Goal: Information Seeking & Learning: Find specific fact

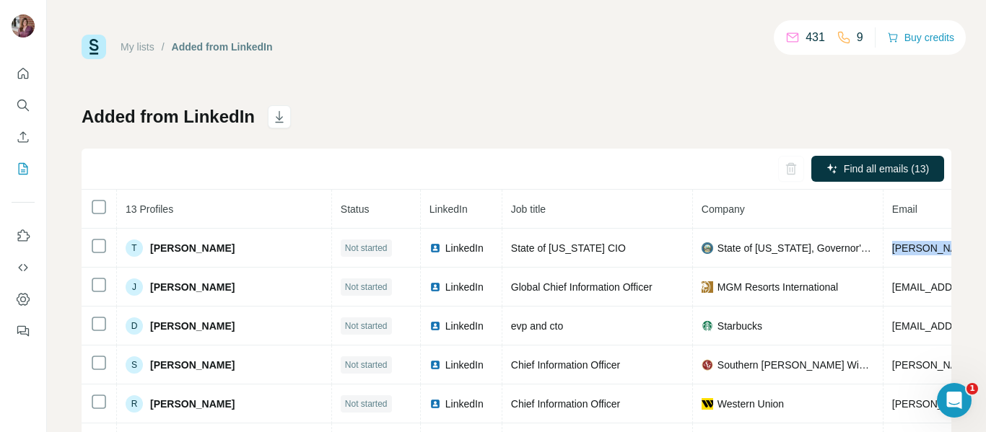
scroll to position [0, 255]
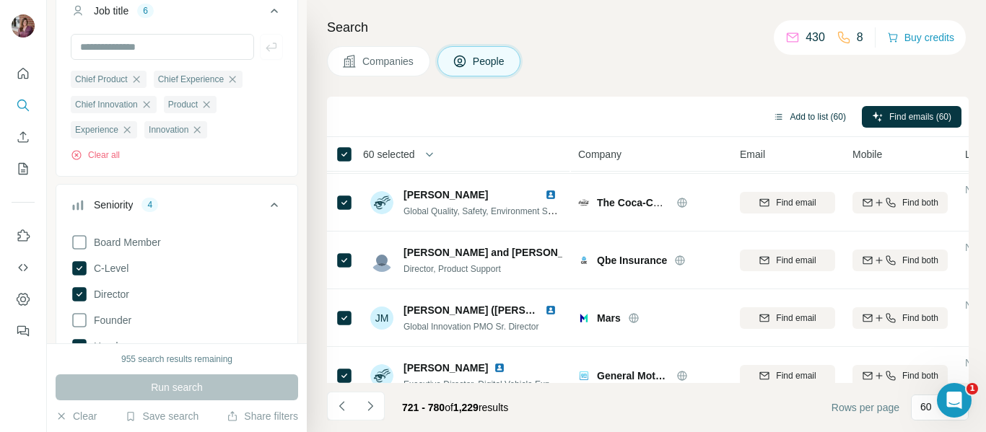
click at [798, 115] on button "Add to list (60)" at bounding box center [809, 117] width 93 height 22
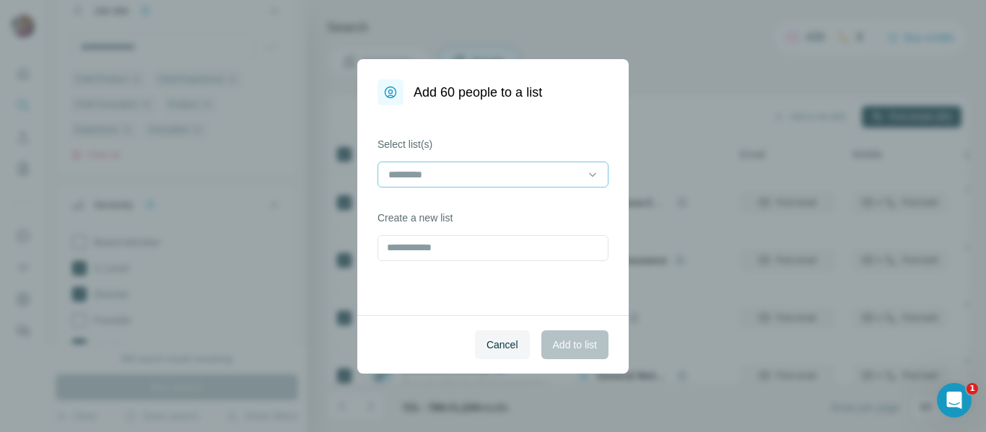
click at [417, 175] on input at bounding box center [484, 175] width 195 height 16
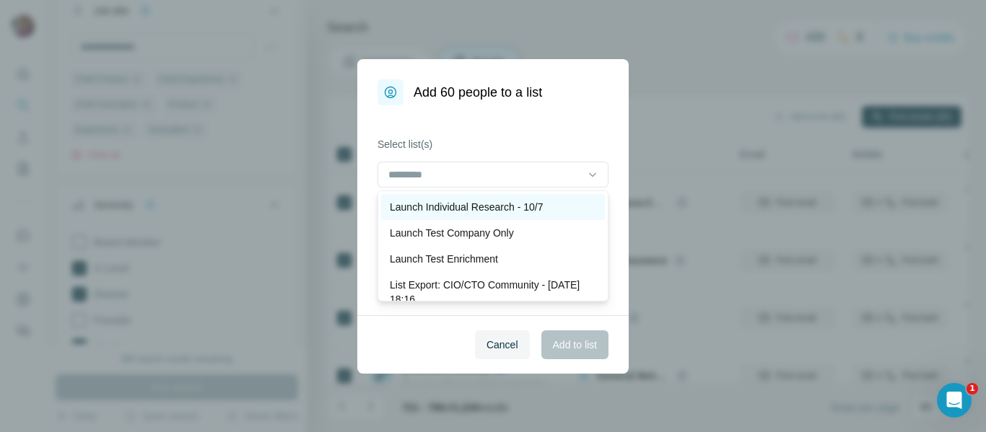
click at [423, 204] on p "Launch Individual Research - 10/7" at bounding box center [466, 207] width 153 height 14
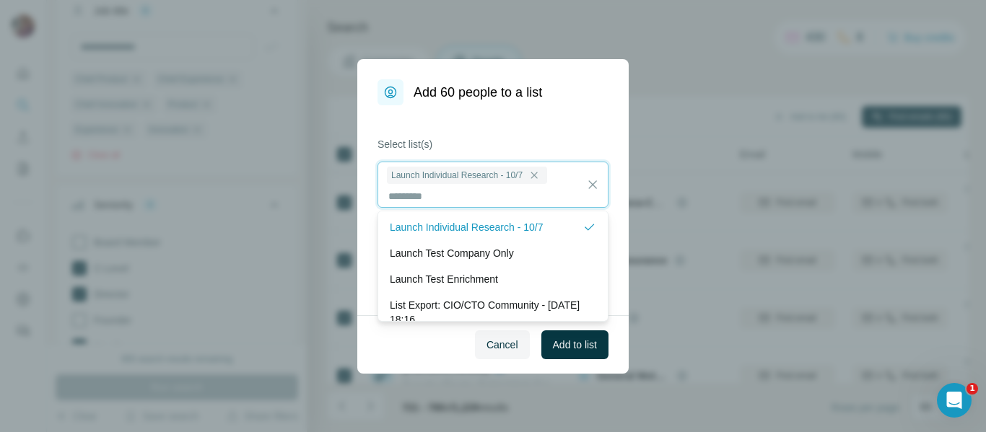
scroll to position [1, 0]
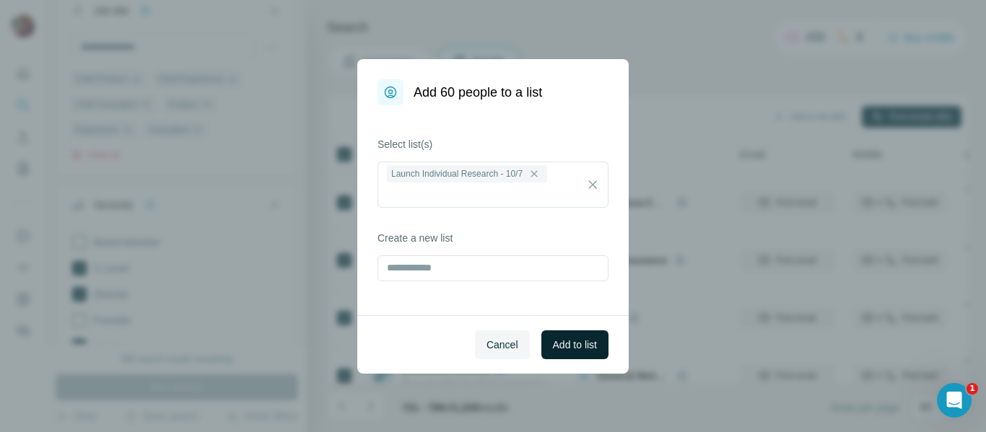
click at [570, 338] on span "Add to list" at bounding box center [575, 345] width 44 height 14
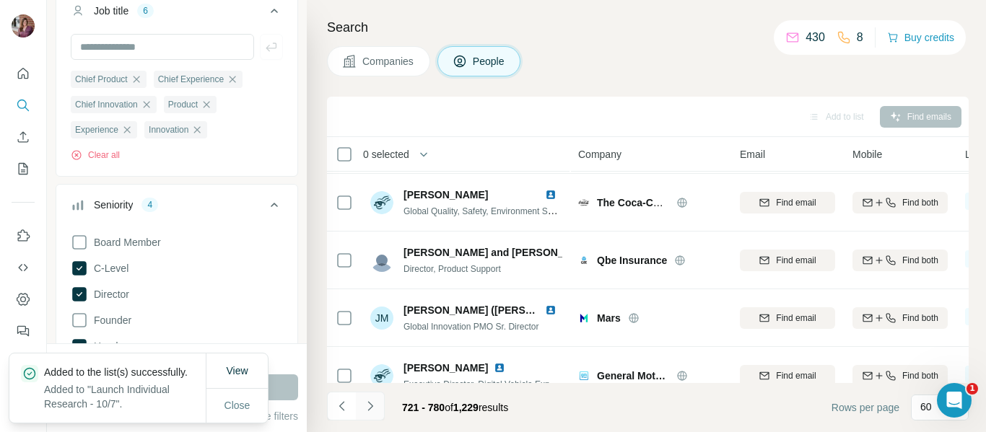
click at [368, 405] on icon "Navigate to next page" at bounding box center [370, 406] width 14 height 14
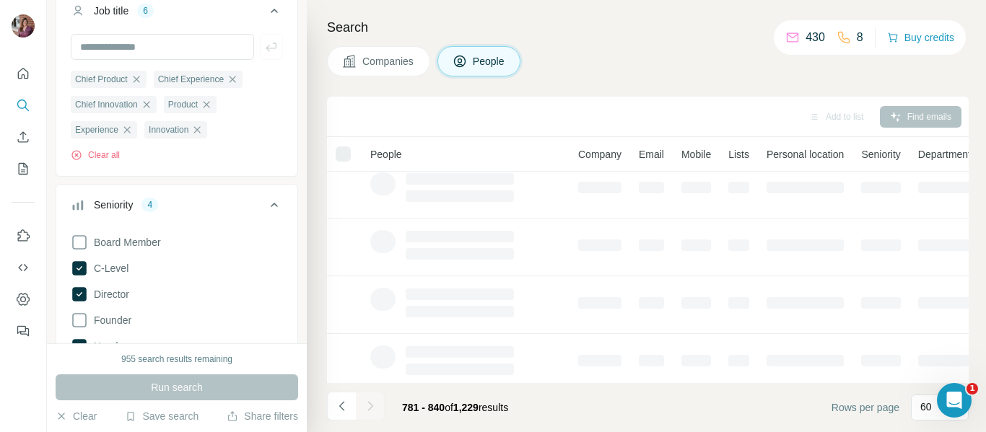
scroll to position [0, 0]
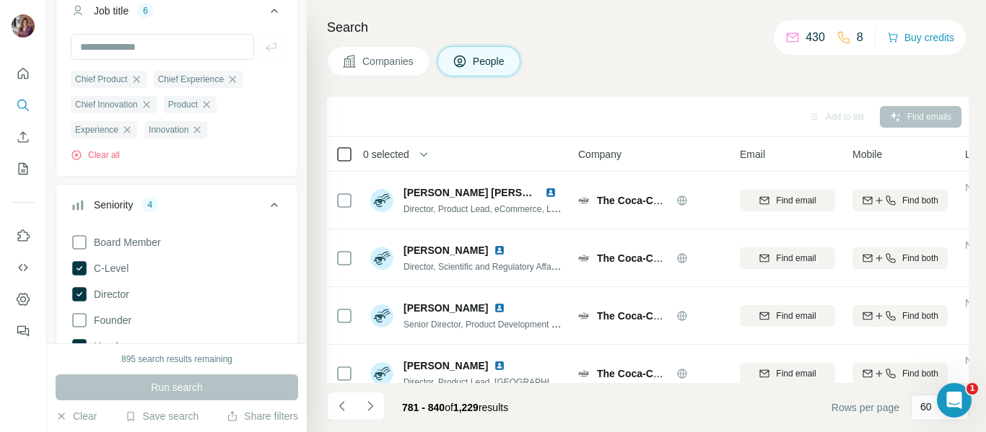
click at [335, 158] on icon at bounding box center [343, 154] width 17 height 17
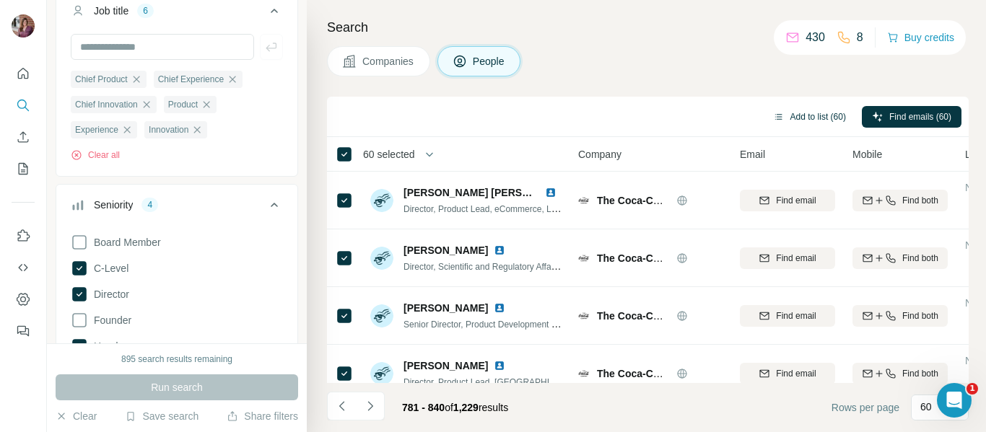
click at [803, 110] on button "Add to list (60)" at bounding box center [809, 117] width 93 height 22
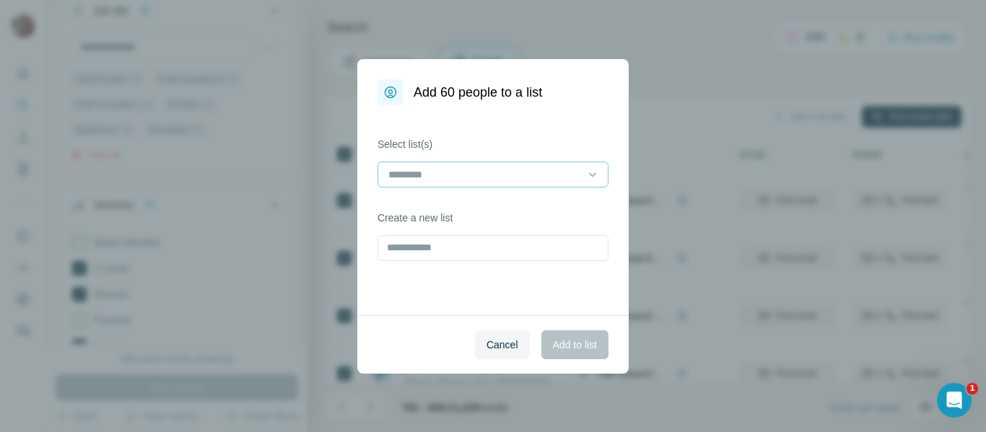
click at [509, 177] on input at bounding box center [484, 175] width 195 height 16
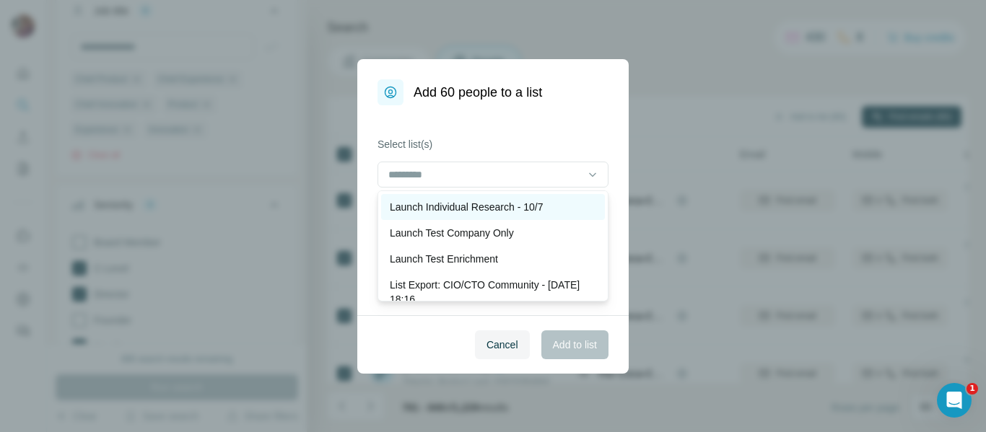
click at [501, 208] on p "Launch Individual Research - 10/7" at bounding box center [466, 207] width 153 height 14
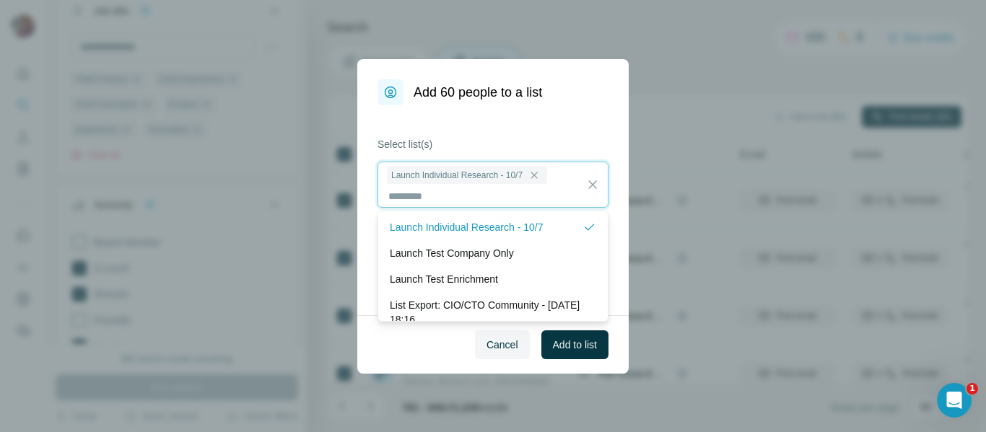
scroll to position [1, 0]
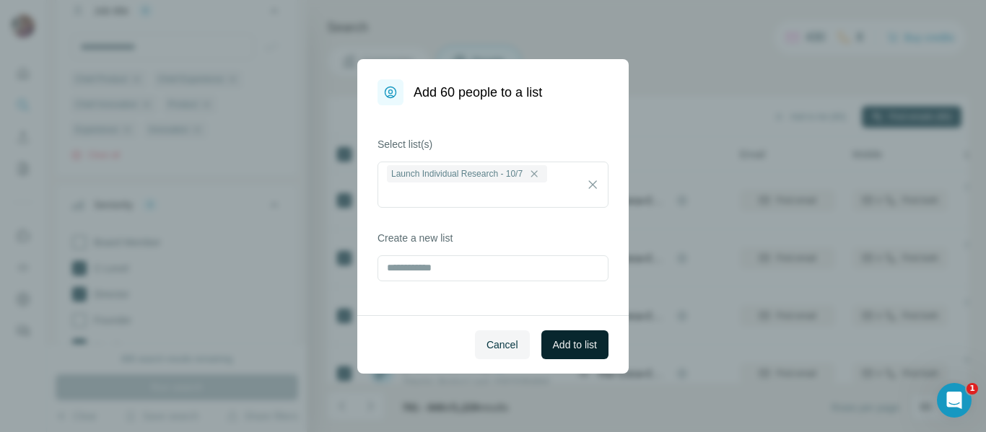
click at [576, 348] on span "Add to list" at bounding box center [575, 345] width 44 height 14
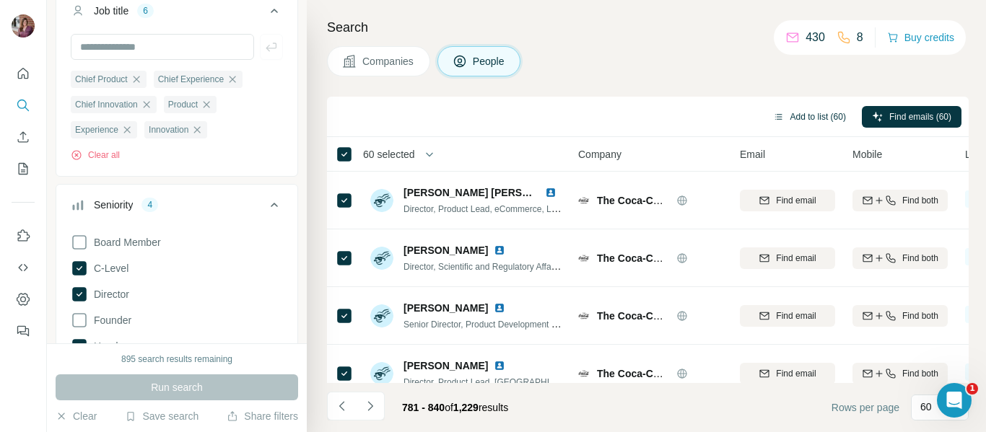
click at [802, 115] on button "Add to list (60)" at bounding box center [809, 117] width 93 height 22
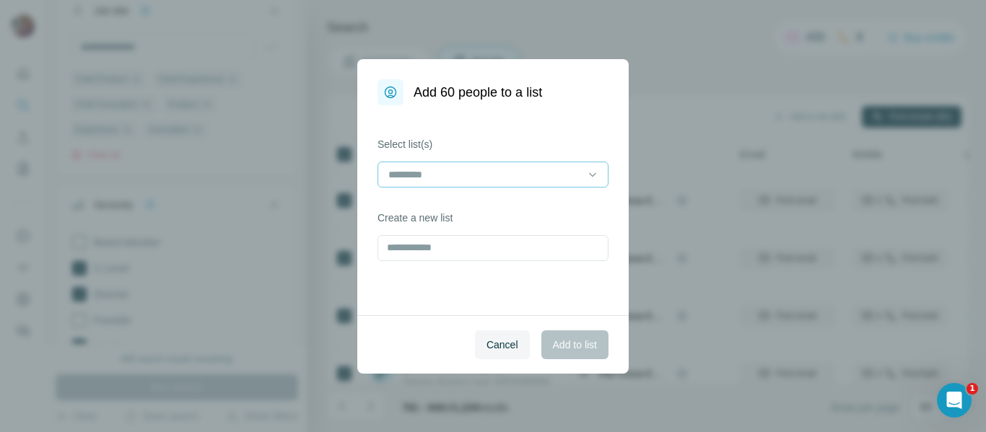
click at [486, 170] on input at bounding box center [484, 175] width 195 height 16
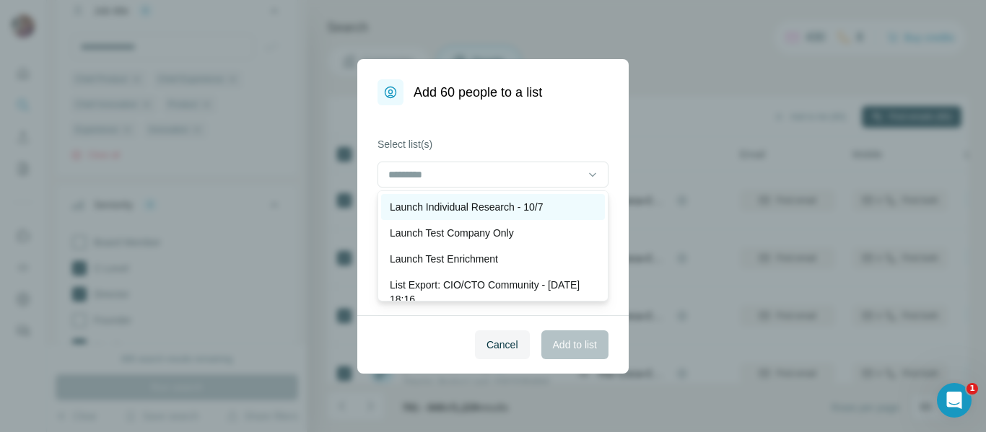
click at [478, 202] on p "Launch Individual Research - 10/7" at bounding box center [466, 207] width 153 height 14
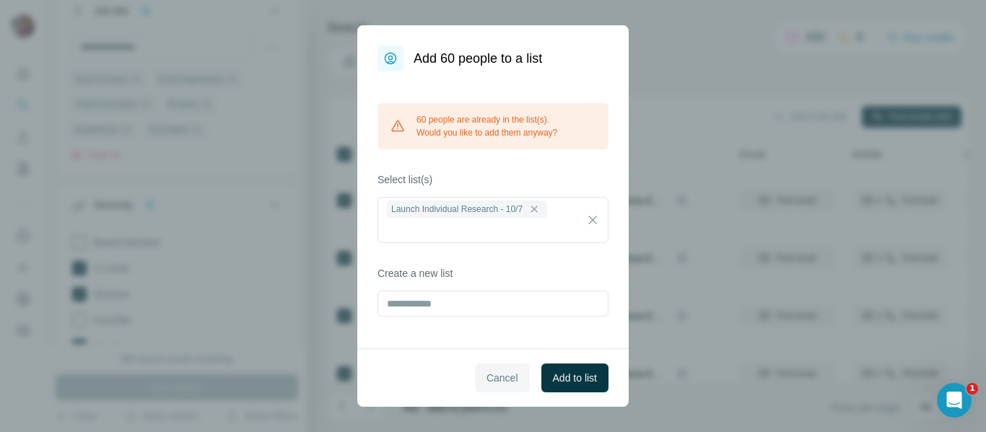
click at [506, 380] on span "Cancel" at bounding box center [502, 378] width 32 height 14
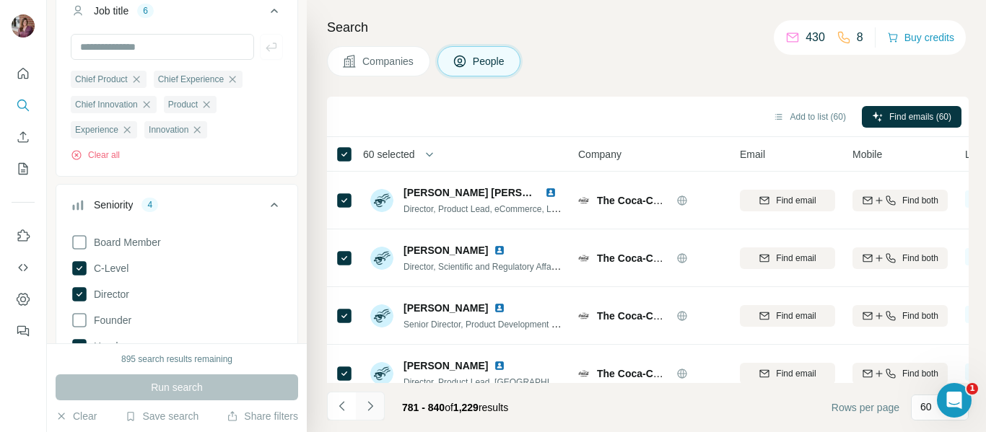
click at [368, 403] on icon "Navigate to next page" at bounding box center [370, 406] width 14 height 14
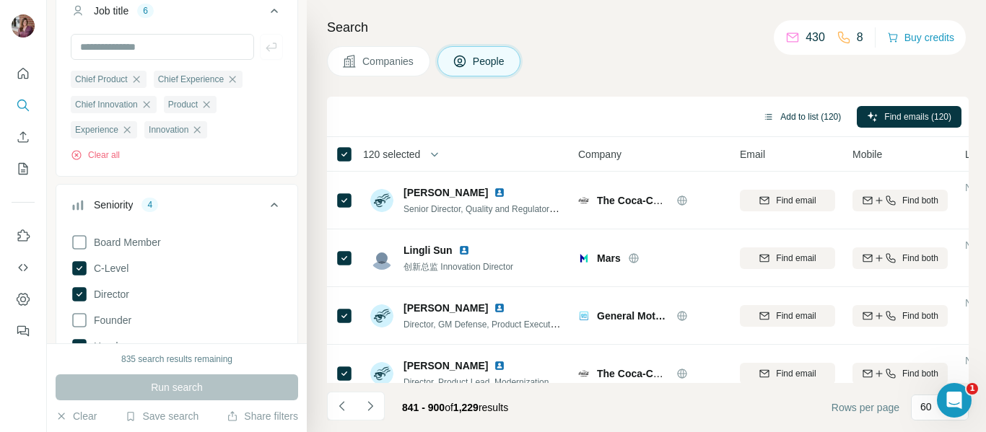
click at [771, 120] on button "Add to list (120)" at bounding box center [802, 117] width 98 height 22
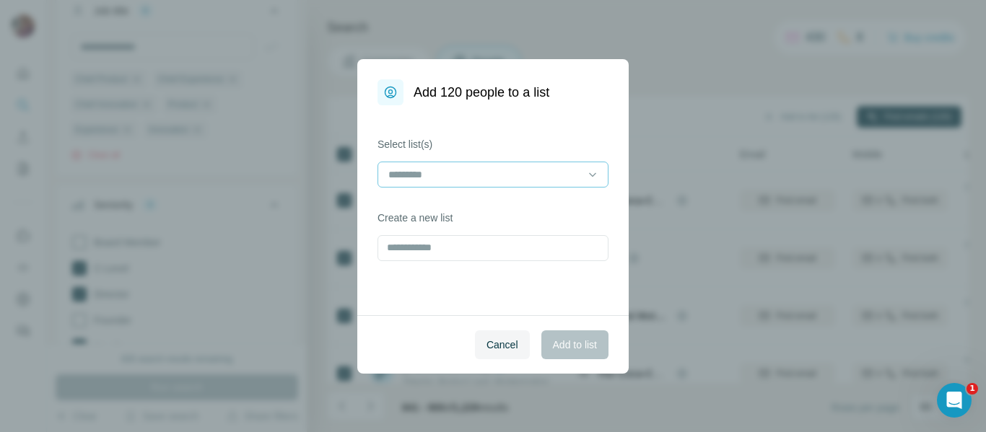
click at [487, 177] on input at bounding box center [484, 175] width 195 height 16
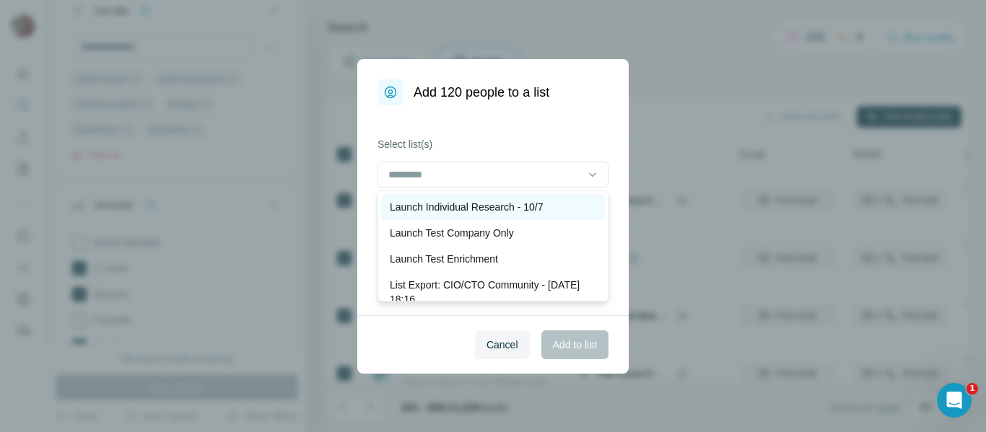
click at [478, 208] on p "Launch Individual Research - 10/7" at bounding box center [466, 207] width 153 height 14
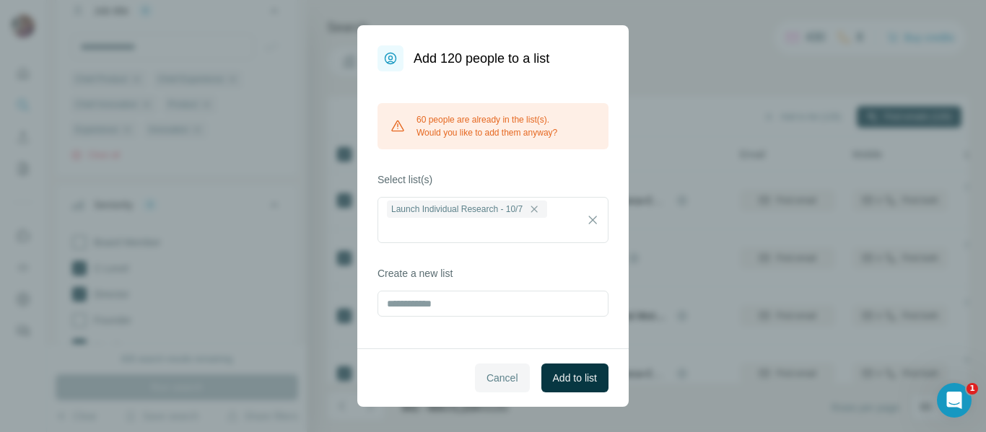
click at [485, 387] on button "Cancel" at bounding box center [502, 378] width 55 height 29
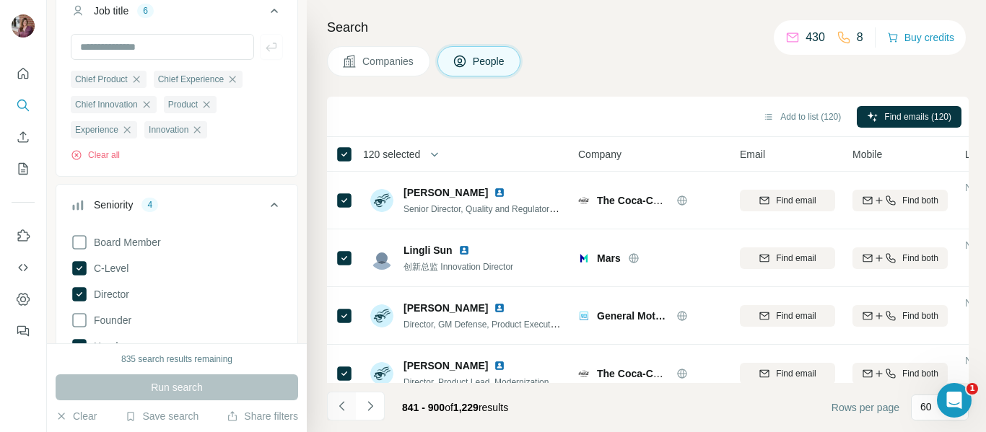
click at [343, 399] on icon "Navigate to previous page" at bounding box center [342, 406] width 14 height 14
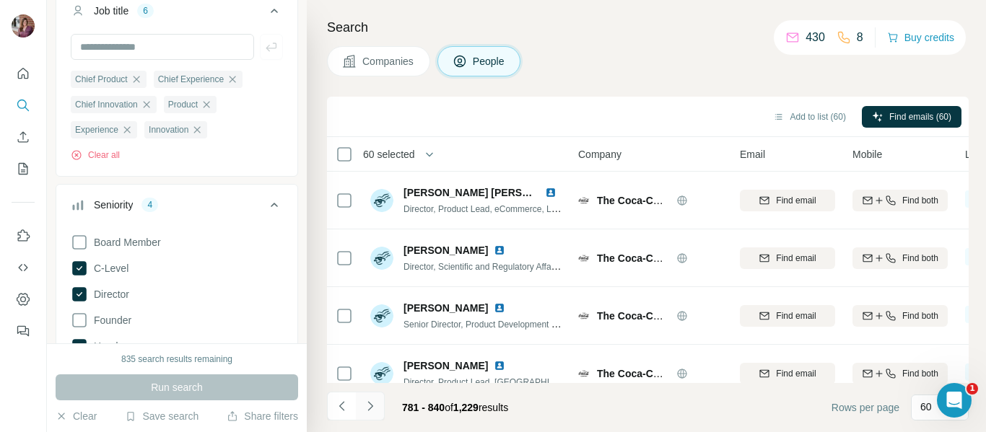
click at [371, 412] on icon "Navigate to next page" at bounding box center [370, 406] width 14 height 14
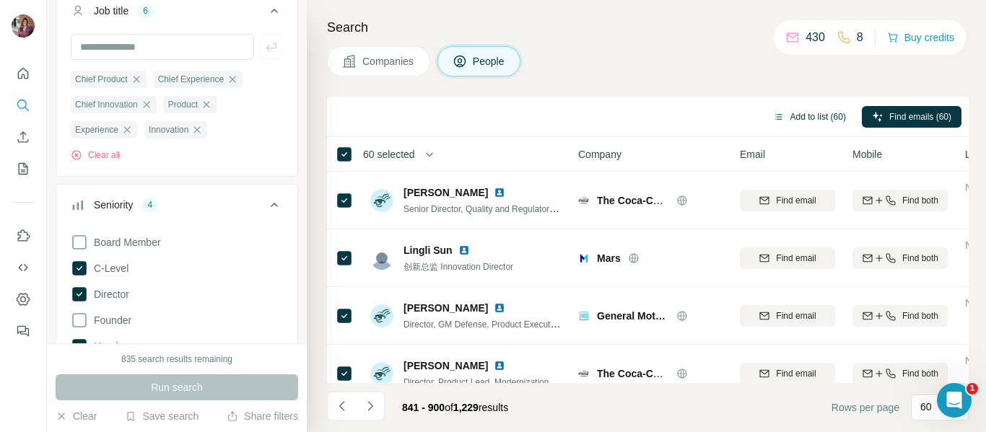
click at [787, 123] on button "Add to list (60)" at bounding box center [809, 117] width 93 height 22
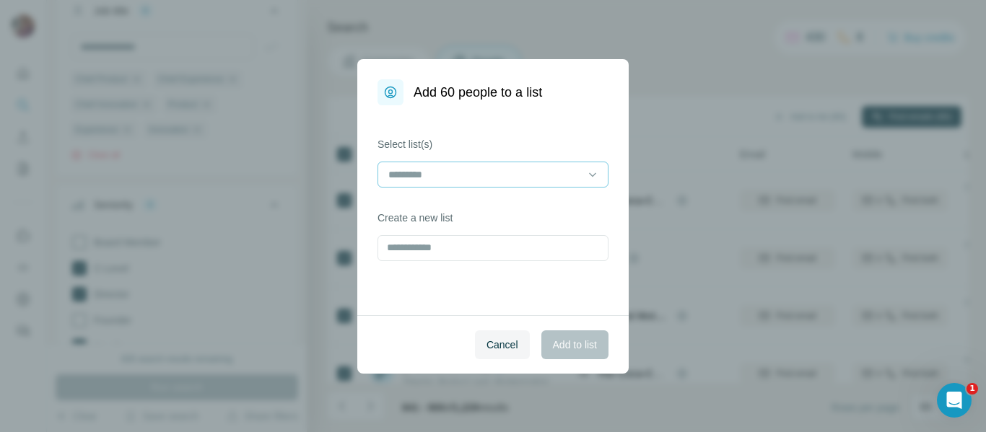
click at [567, 172] on input at bounding box center [484, 175] width 195 height 16
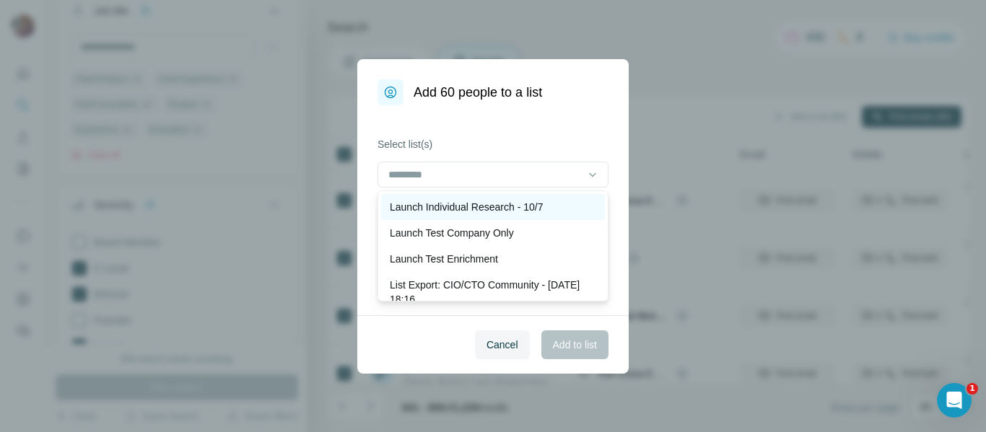
click at [551, 201] on div "Launch Individual Research - 10/7" at bounding box center [493, 207] width 206 height 14
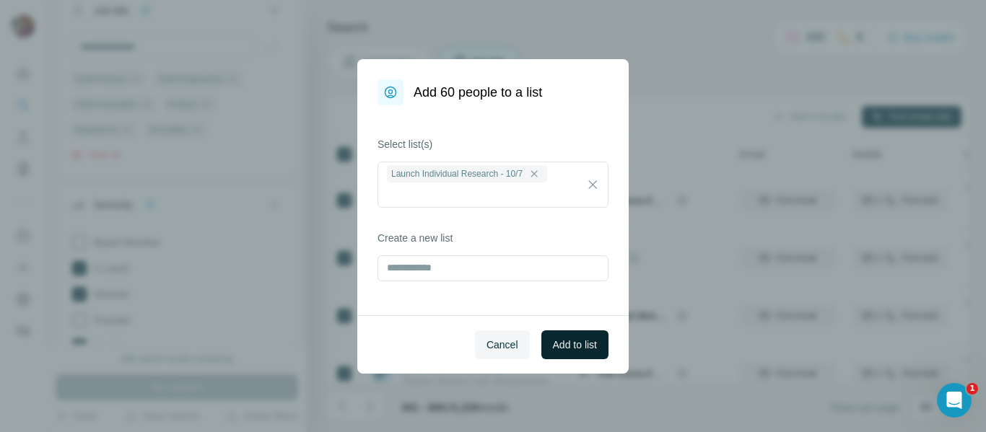
click at [558, 344] on span "Add to list" at bounding box center [575, 345] width 44 height 14
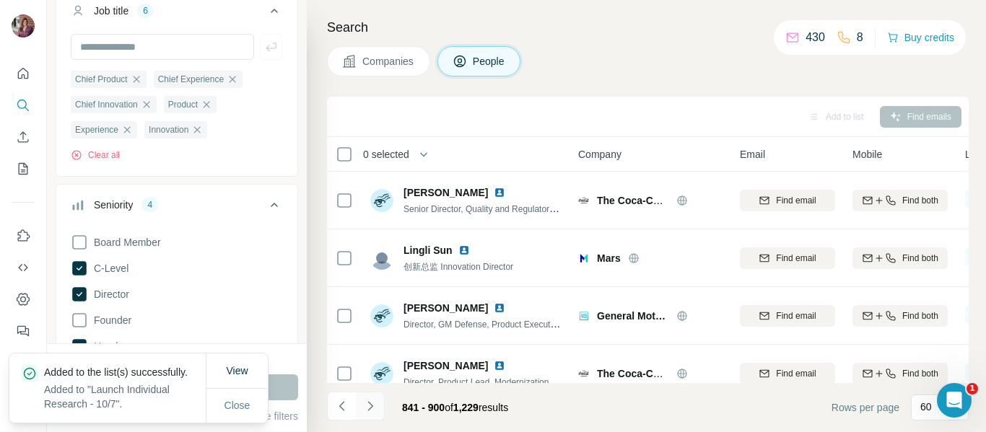
click at [369, 402] on icon "Navigate to next page" at bounding box center [370, 406] width 14 height 14
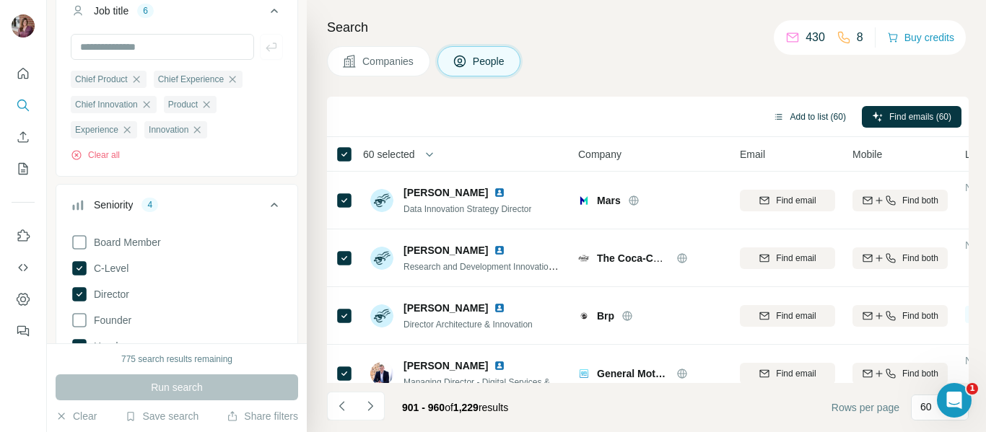
click at [792, 115] on button "Add to list (60)" at bounding box center [809, 117] width 93 height 22
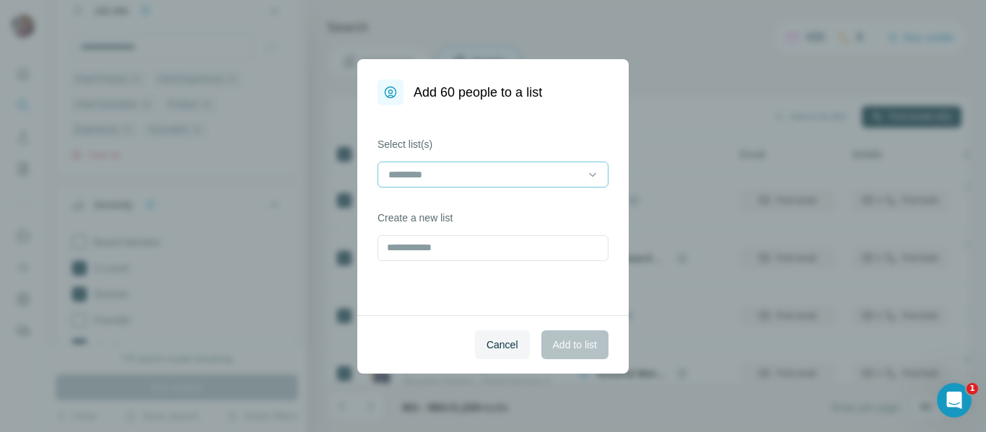
click at [540, 172] on input at bounding box center [484, 175] width 195 height 16
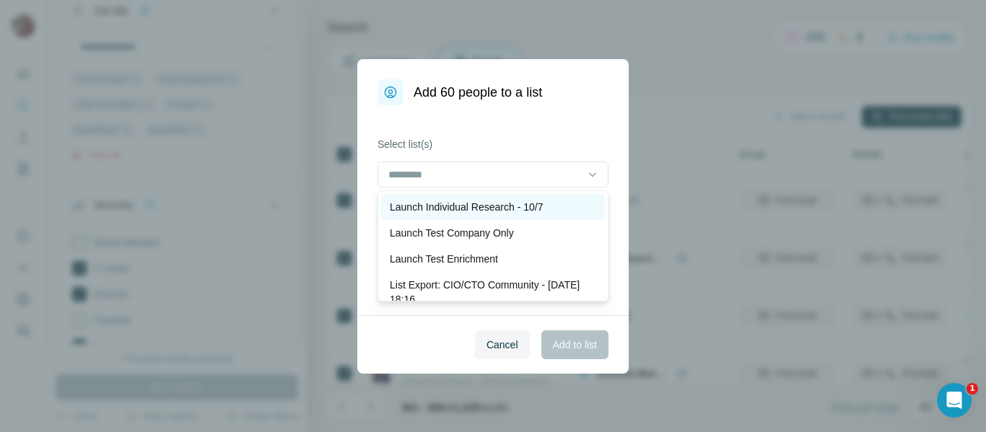
click at [512, 204] on p "Launch Individual Research - 10/7" at bounding box center [466, 207] width 153 height 14
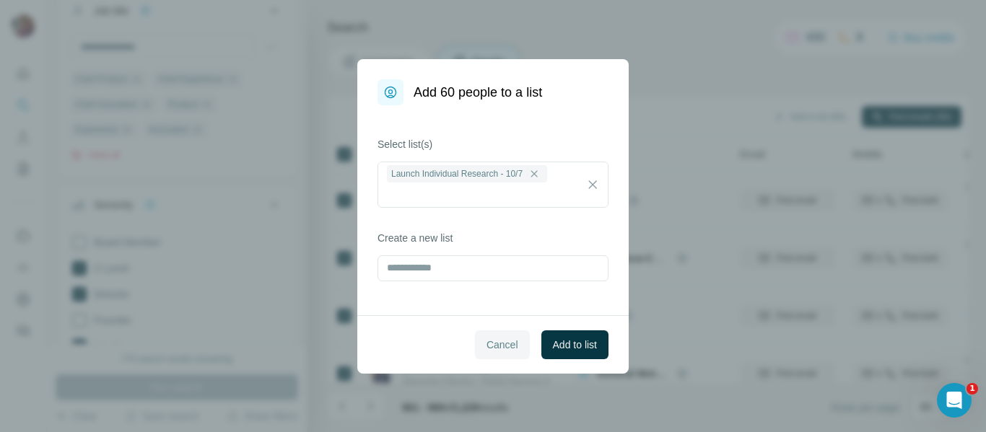
click at [486, 346] on span "Cancel" at bounding box center [502, 345] width 32 height 14
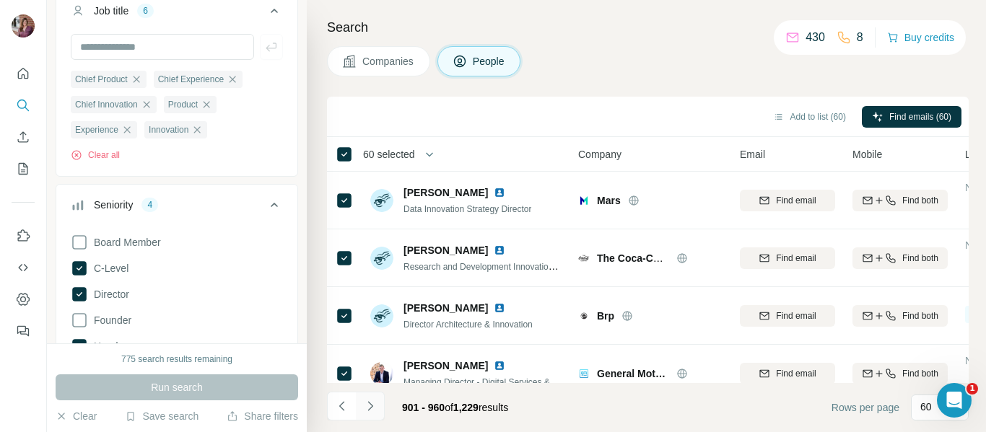
click at [371, 405] on icon "Navigate to next page" at bounding box center [369, 405] width 5 height 9
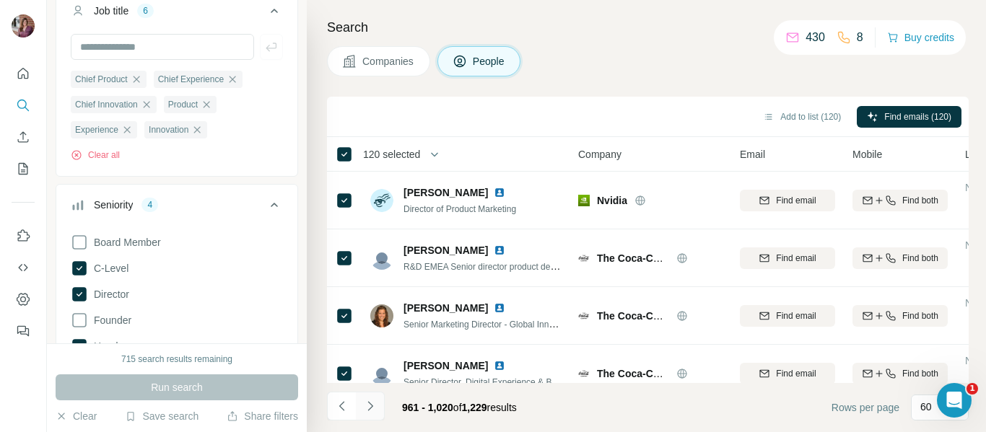
click at [369, 408] on icon "Navigate to next page" at bounding box center [370, 406] width 14 height 14
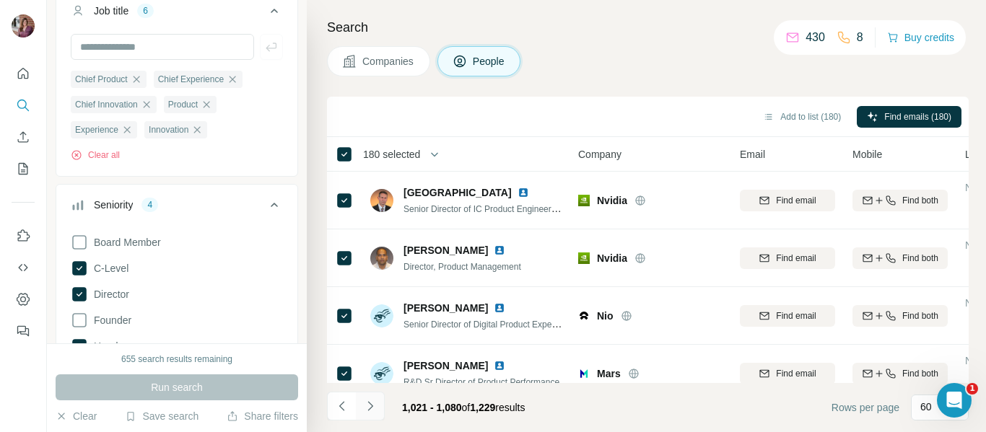
click at [369, 403] on icon "Navigate to next page" at bounding box center [369, 405] width 5 height 9
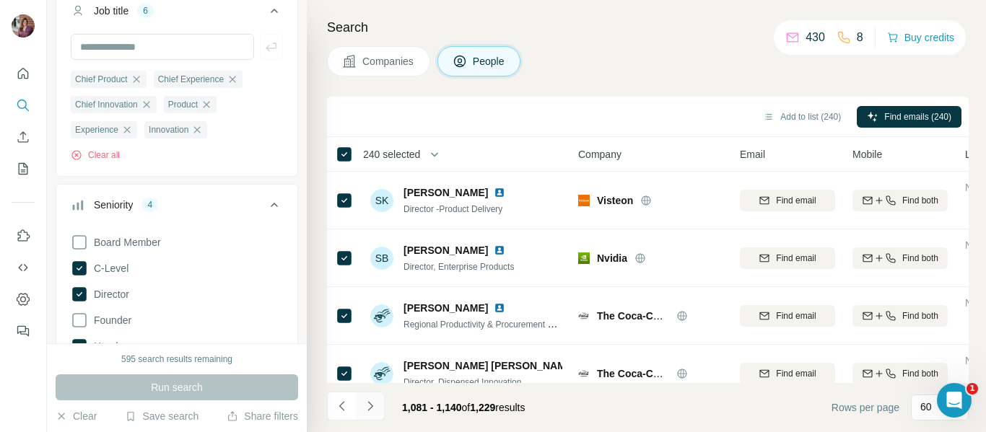
click at [365, 407] on icon "Navigate to next page" at bounding box center [370, 406] width 14 height 14
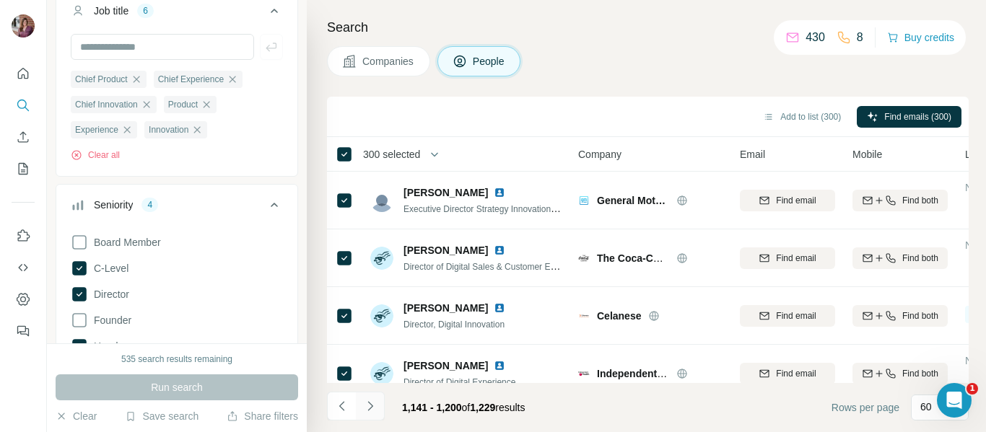
click at [366, 411] on icon "Navigate to next page" at bounding box center [370, 406] width 14 height 14
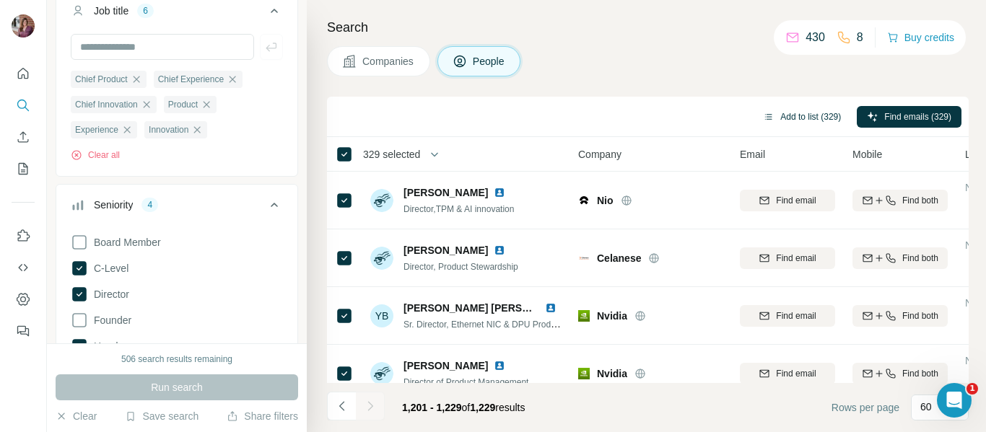
click at [797, 110] on button "Add to list (329)" at bounding box center [802, 117] width 98 height 22
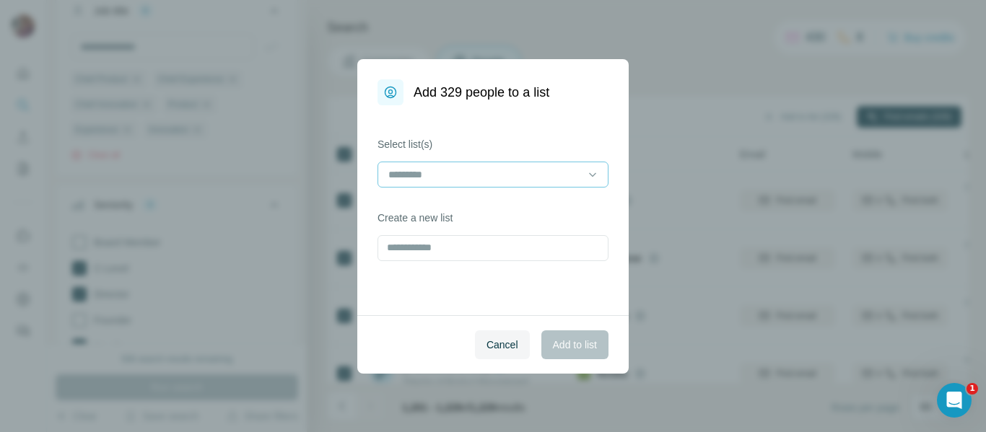
click at [525, 175] on input at bounding box center [484, 175] width 195 height 16
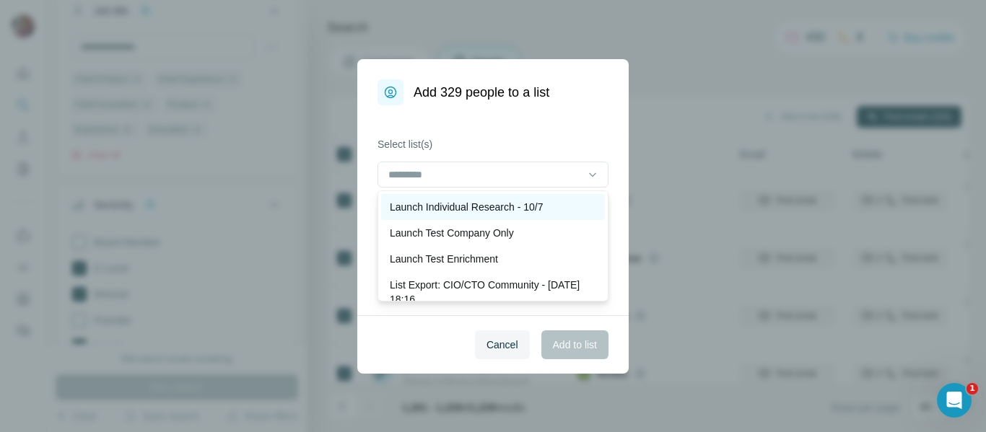
click at [514, 207] on p "Launch Individual Research - 10/7" at bounding box center [466, 207] width 153 height 14
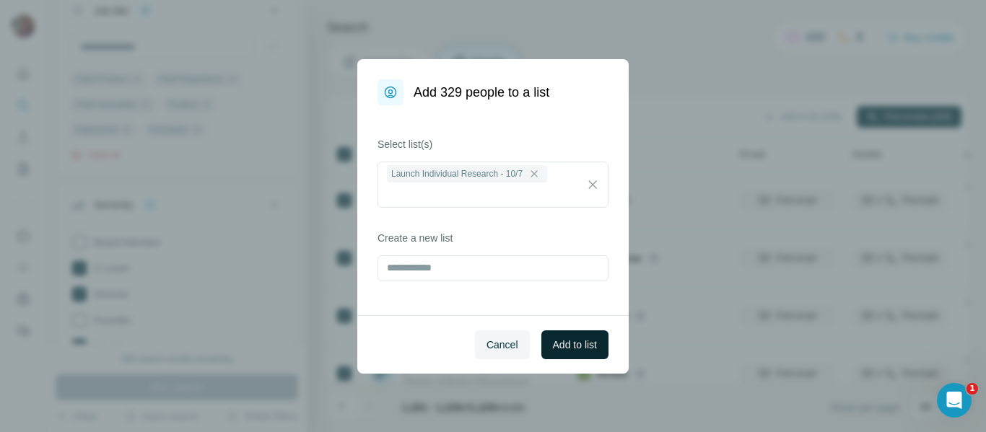
click at [577, 346] on span "Add to list" at bounding box center [575, 345] width 44 height 14
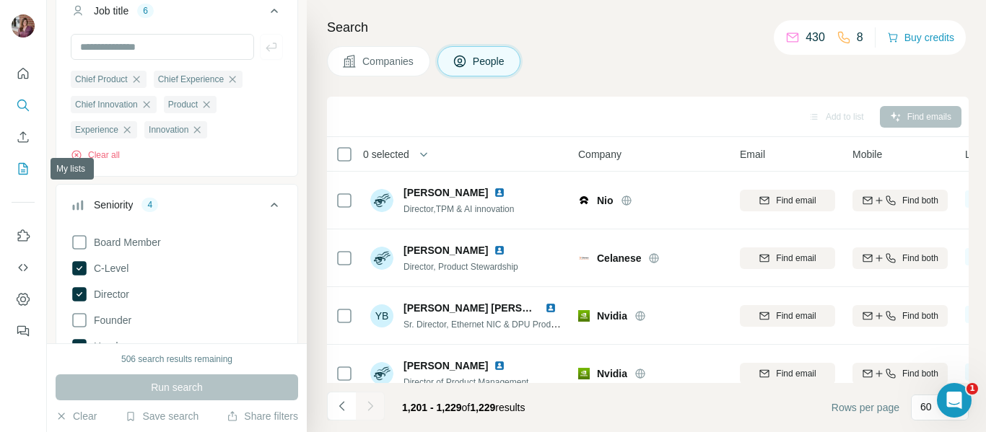
click at [19, 170] on icon "My lists" at bounding box center [23, 169] width 14 height 14
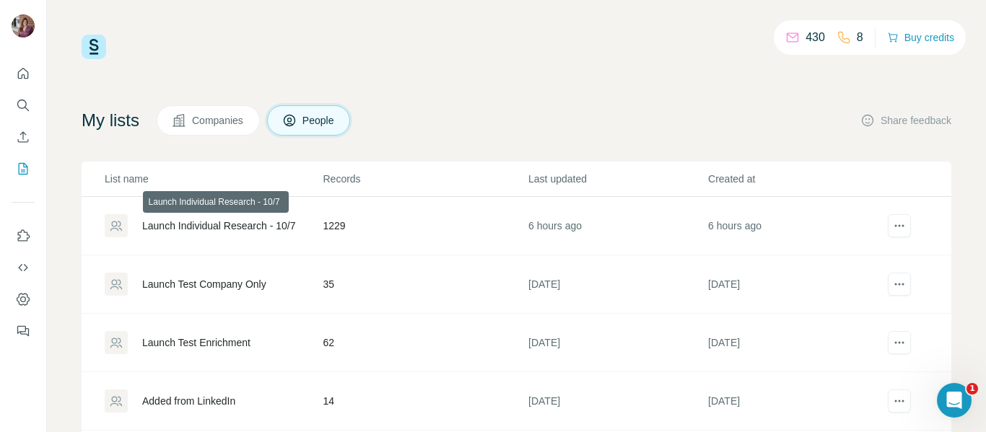
click at [192, 227] on div "Launch Individual Research - 10/7" at bounding box center [218, 226] width 153 height 14
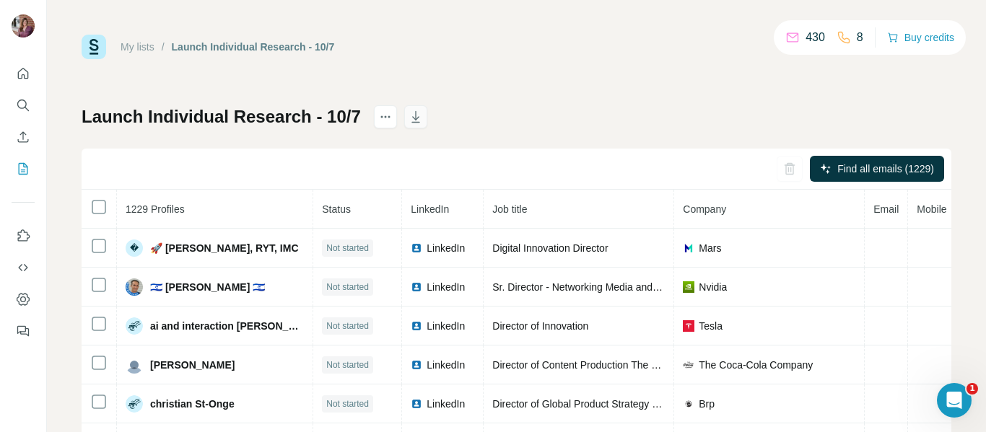
click at [416, 117] on icon "button" at bounding box center [415, 117] width 14 height 14
click at [22, 165] on icon "My lists" at bounding box center [23, 169] width 14 height 14
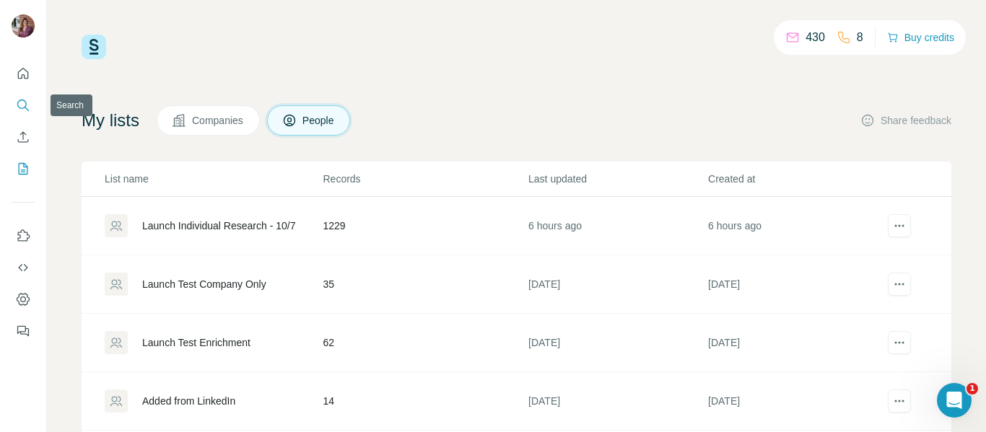
click at [24, 107] on icon "Search" at bounding box center [23, 105] width 14 height 14
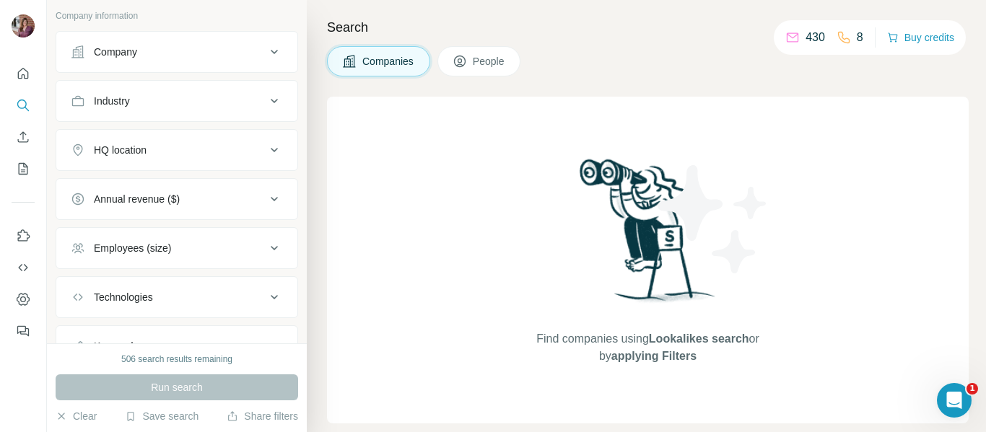
scroll to position [85, 0]
click at [463, 57] on icon at bounding box center [459, 61] width 14 height 14
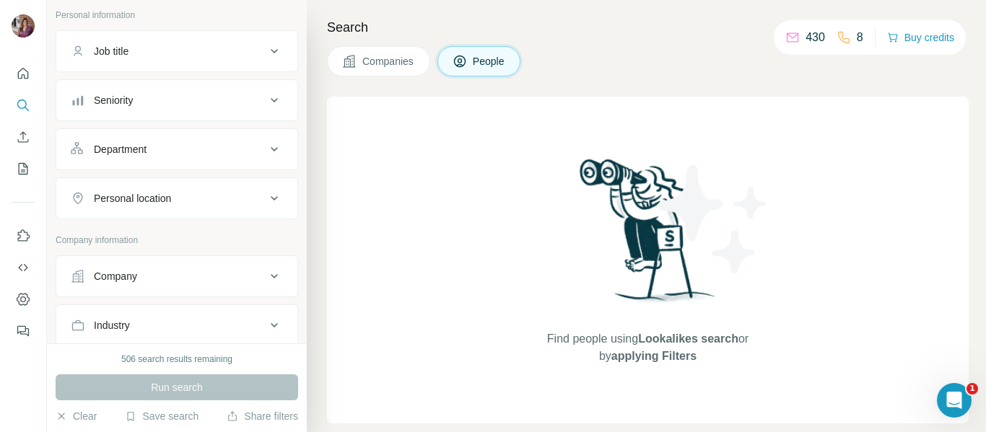
click at [197, 57] on div "Job title" at bounding box center [168, 51] width 195 height 14
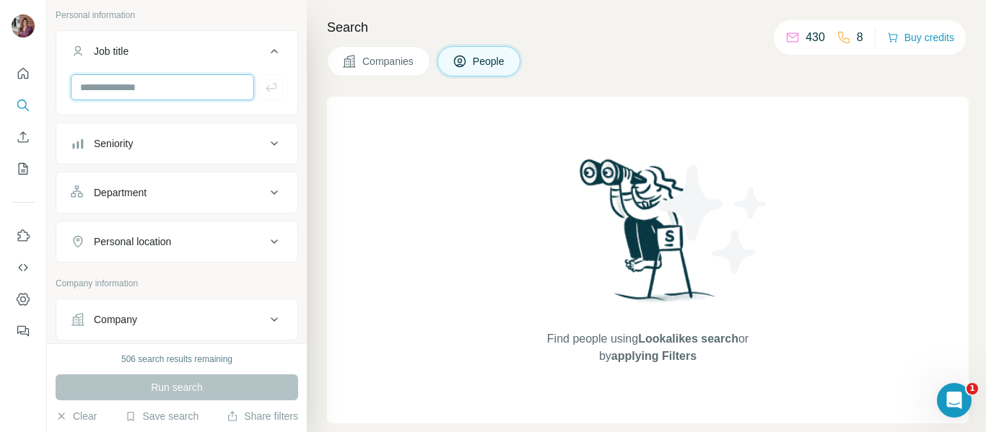
click at [147, 87] on input "text" at bounding box center [162, 87] width 183 height 26
type input "**********"
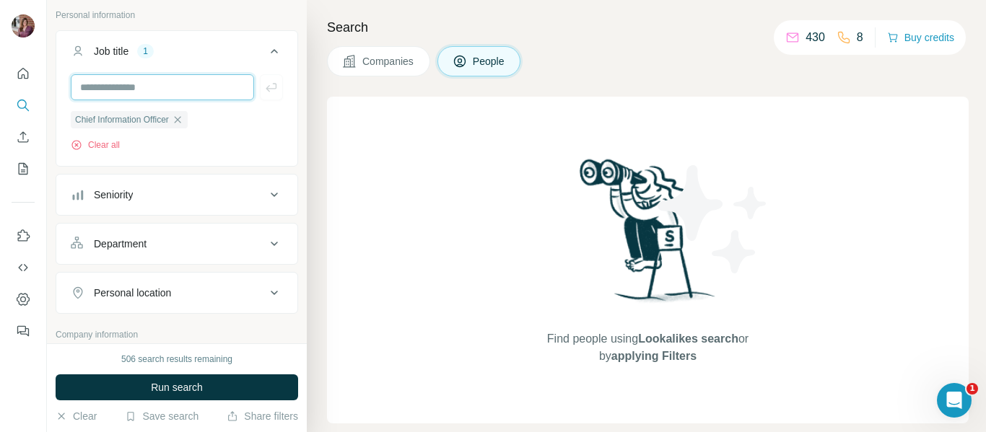
click at [147, 87] on input "text" at bounding box center [162, 87] width 183 height 26
type input "**********"
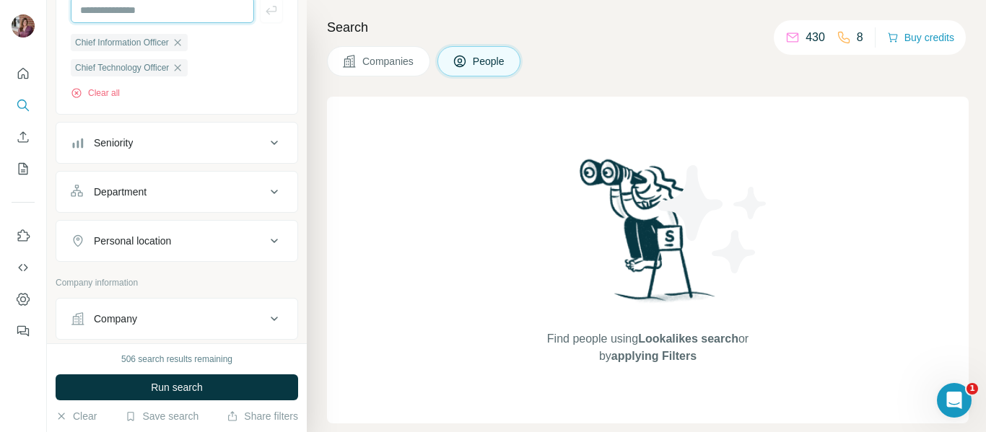
scroll to position [163, 0]
click at [201, 141] on div "Seniority" at bounding box center [168, 142] width 195 height 14
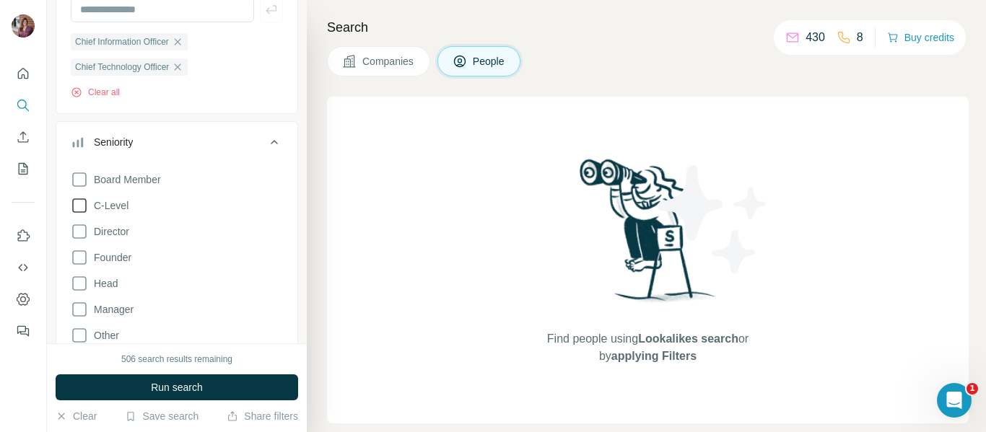
click at [77, 207] on icon at bounding box center [79, 205] width 17 height 17
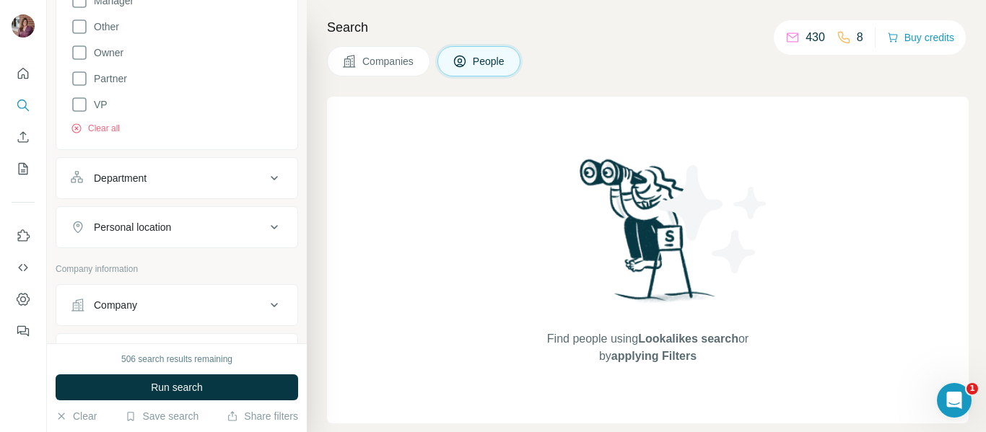
scroll to position [473, 0]
click at [162, 233] on div "Personal location" at bounding box center [132, 226] width 77 height 14
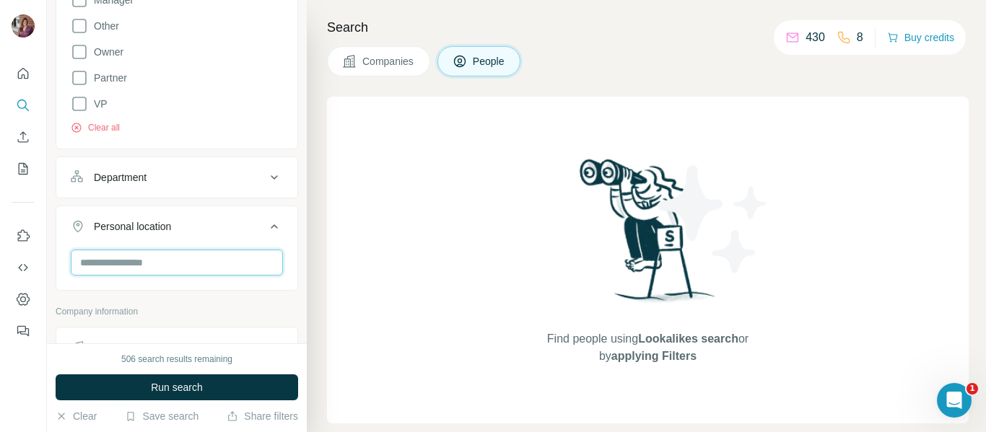
click at [161, 258] on input "text" at bounding box center [177, 263] width 212 height 26
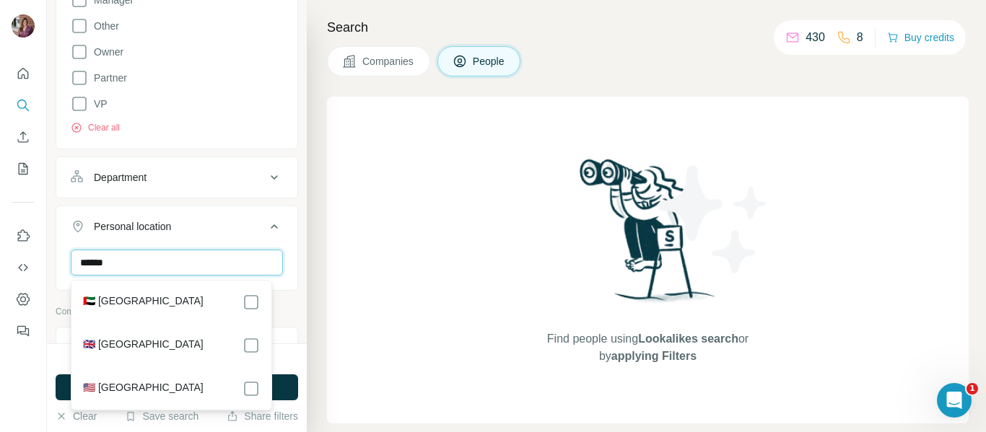
type input "******"
click at [284, 299] on div "****** [GEOGRAPHIC_DATA] Clear all" at bounding box center [176, 294] width 241 height 89
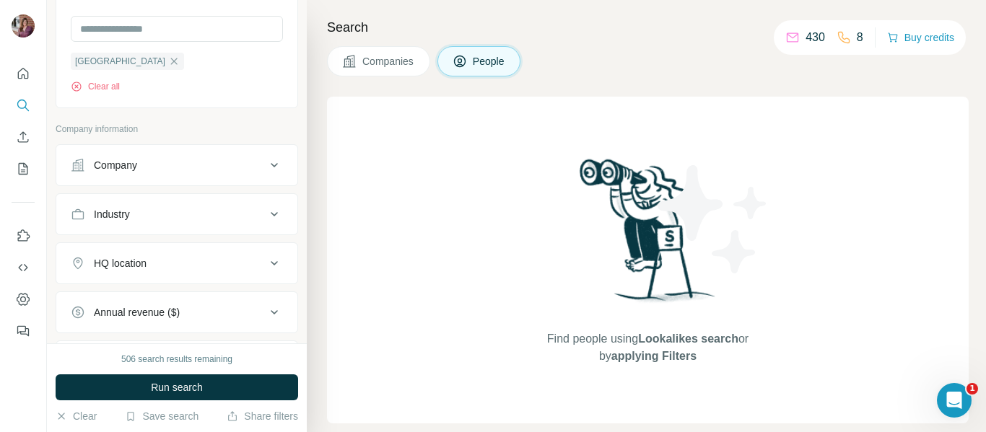
scroll to position [715, 0]
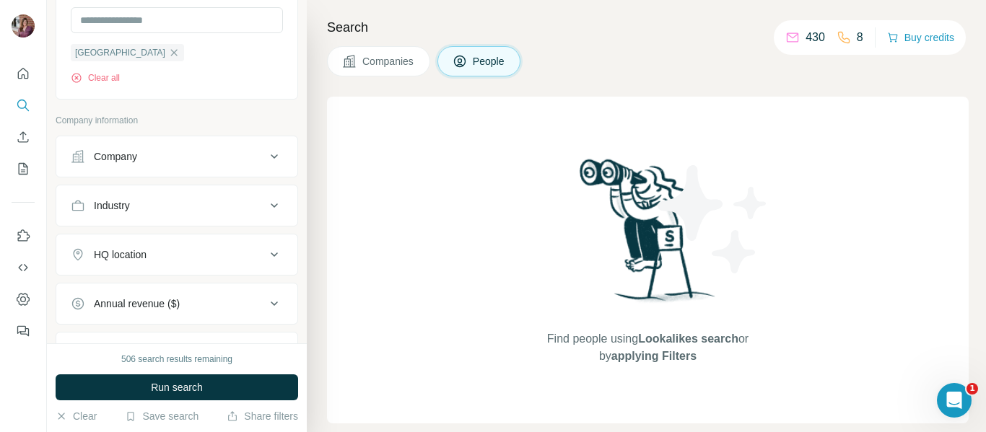
click at [214, 218] on button "Industry" at bounding box center [176, 205] width 241 height 35
click at [260, 242] on icon at bounding box center [267, 241] width 14 height 14
click at [285, 210] on button "Industry" at bounding box center [176, 208] width 241 height 40
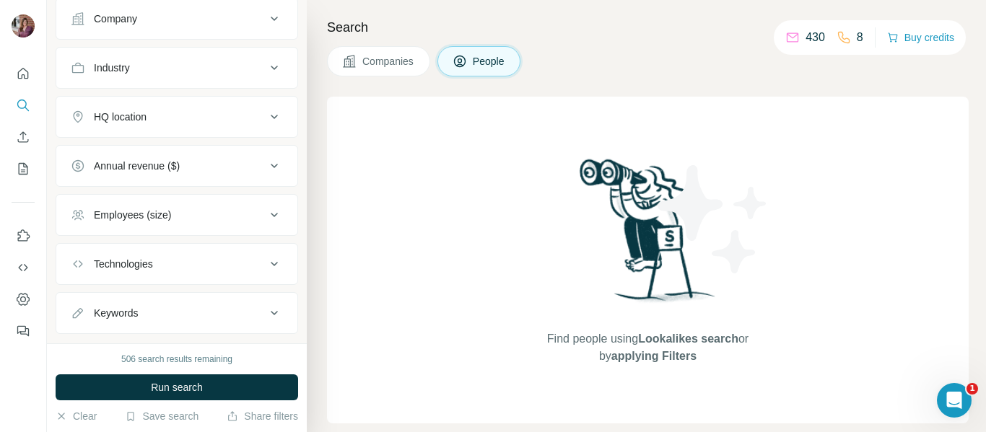
scroll to position [854, 0]
click at [266, 174] on icon at bounding box center [274, 165] width 17 height 17
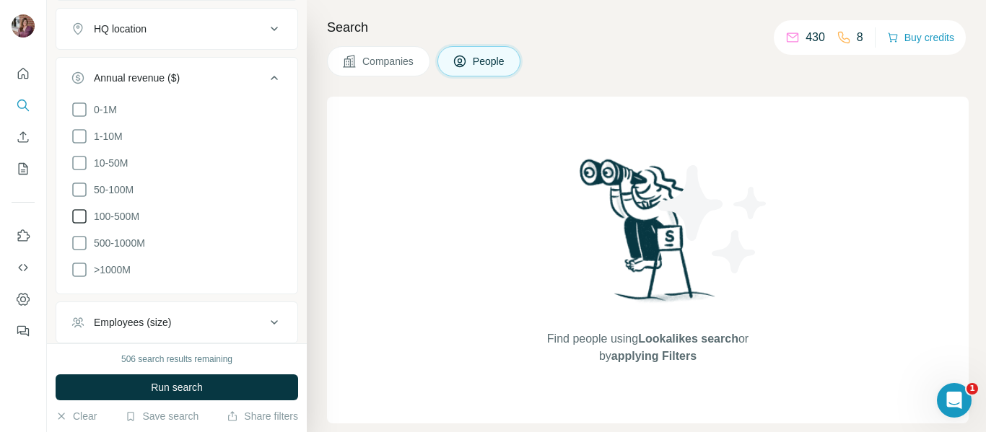
scroll to position [942, 0]
click at [81, 238] on icon at bounding box center [79, 242] width 17 height 17
click at [79, 268] on icon at bounding box center [79, 268] width 17 height 17
click at [79, 220] on icon at bounding box center [79, 215] width 17 height 17
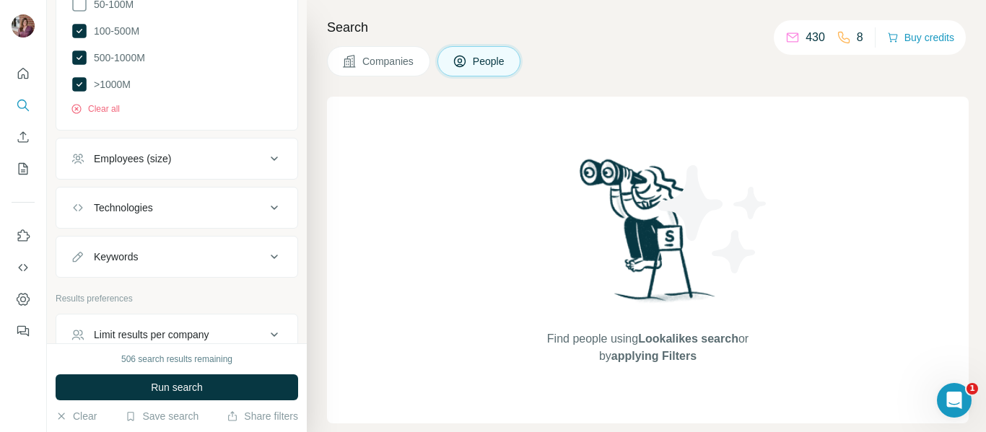
scroll to position [1127, 0]
click at [149, 196] on button "Technologies" at bounding box center [176, 207] width 241 height 35
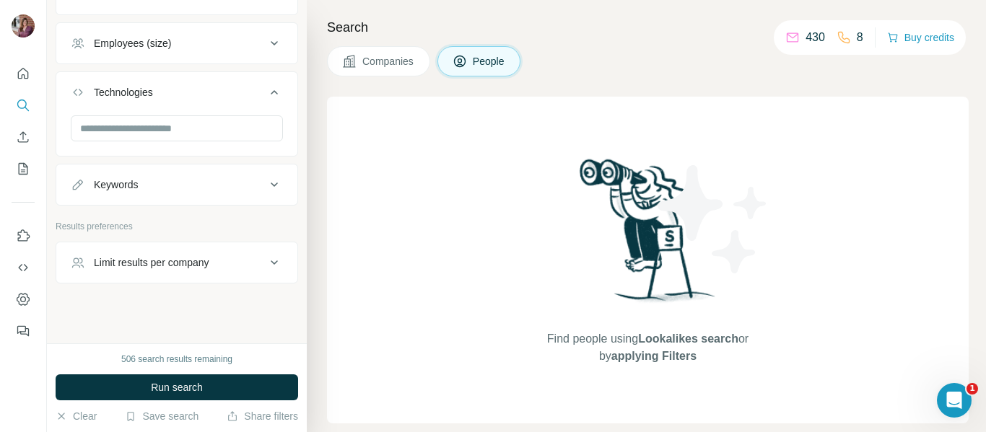
scroll to position [1245, 0]
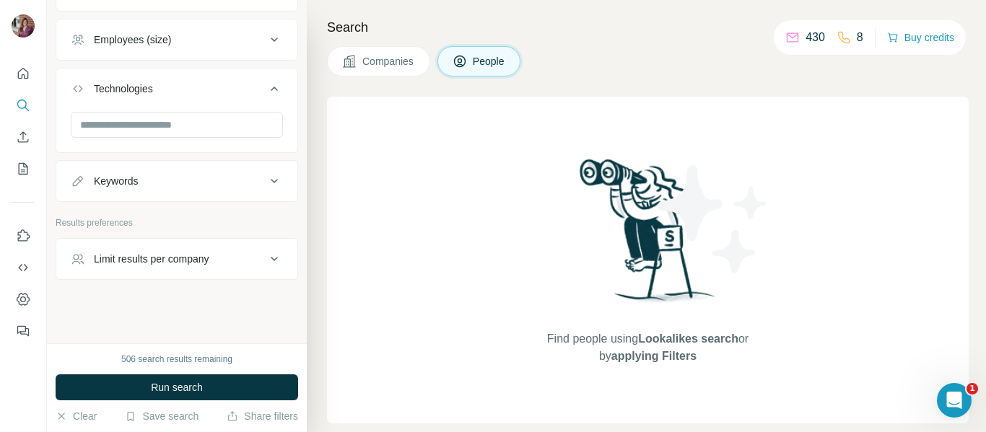
click at [166, 263] on div "Limit results per company" at bounding box center [151, 259] width 115 height 14
click at [167, 292] on input "number" at bounding box center [177, 295] width 212 height 26
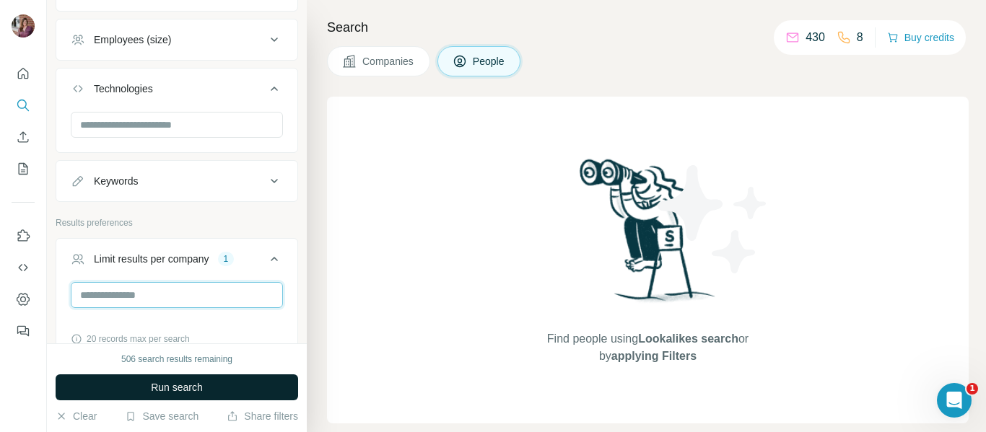
type input "*"
click at [162, 387] on span "Run search" at bounding box center [177, 387] width 52 height 14
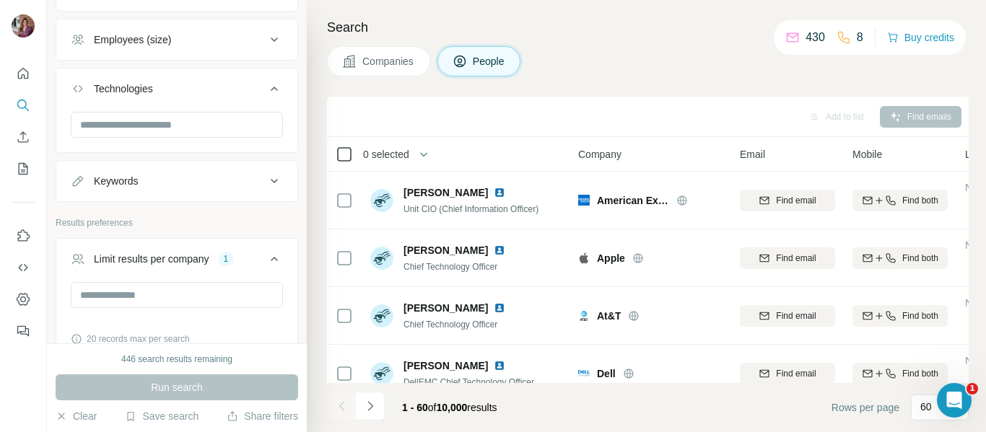
click at [351, 157] on icon at bounding box center [343, 154] width 17 height 17
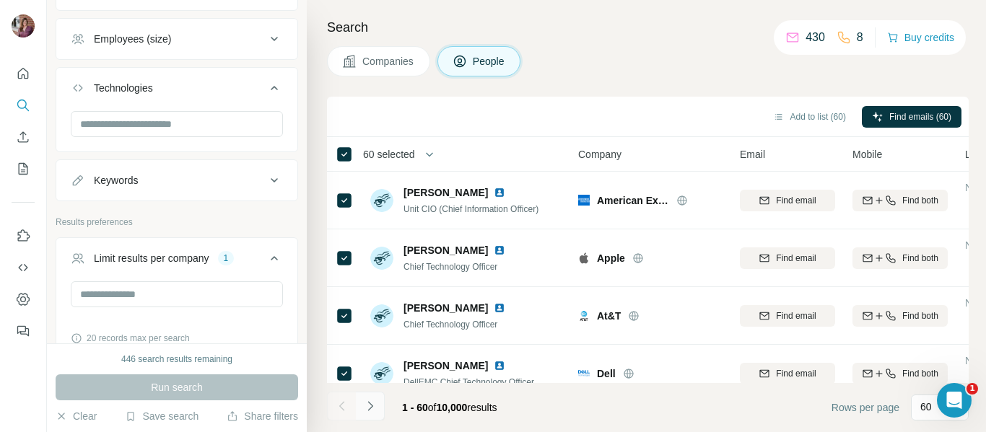
click at [369, 402] on icon "Navigate to next page" at bounding box center [370, 406] width 14 height 14
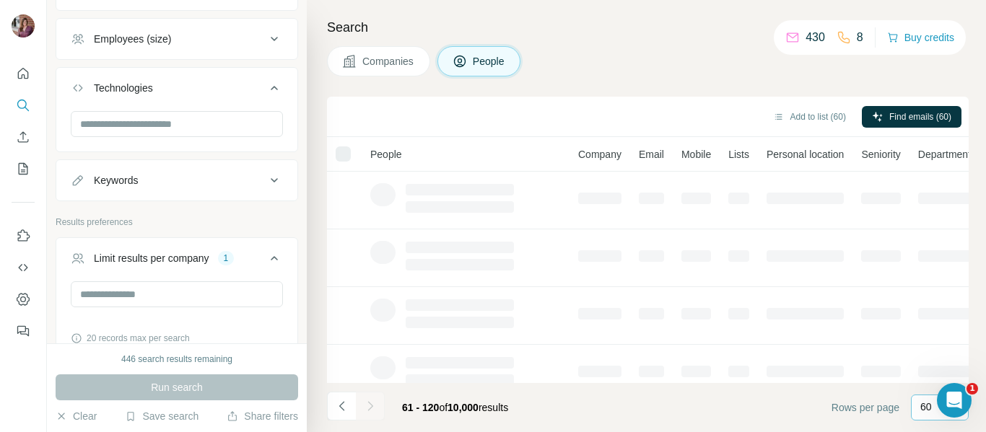
click at [920, 411] on p "60" at bounding box center [926, 407] width 12 height 14
click at [786, 423] on footer "61 - 120 of 10,000 results Rows per page 60" at bounding box center [647, 407] width 641 height 49
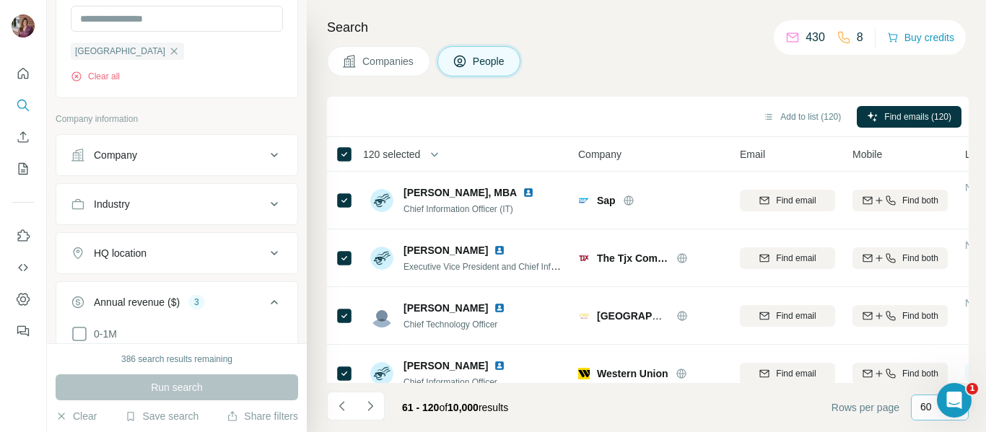
scroll to position [714, 0]
click at [373, 404] on icon "Navigate to next page" at bounding box center [370, 406] width 14 height 14
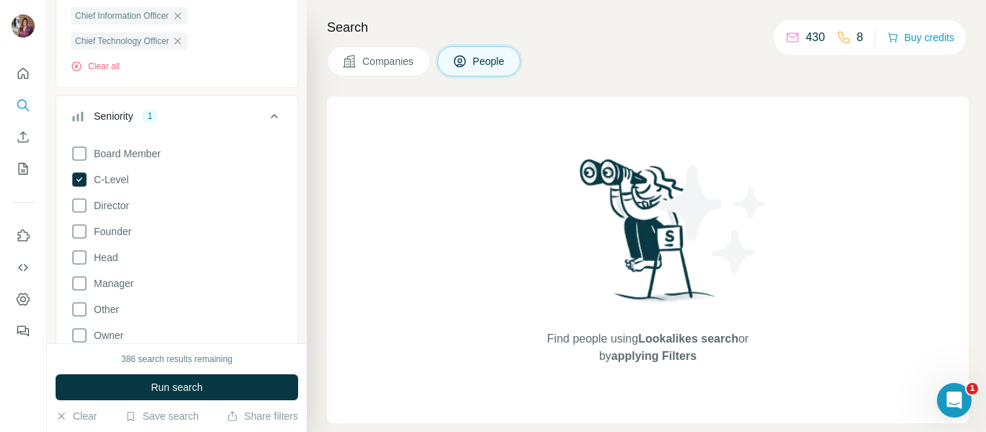
scroll to position [159, 0]
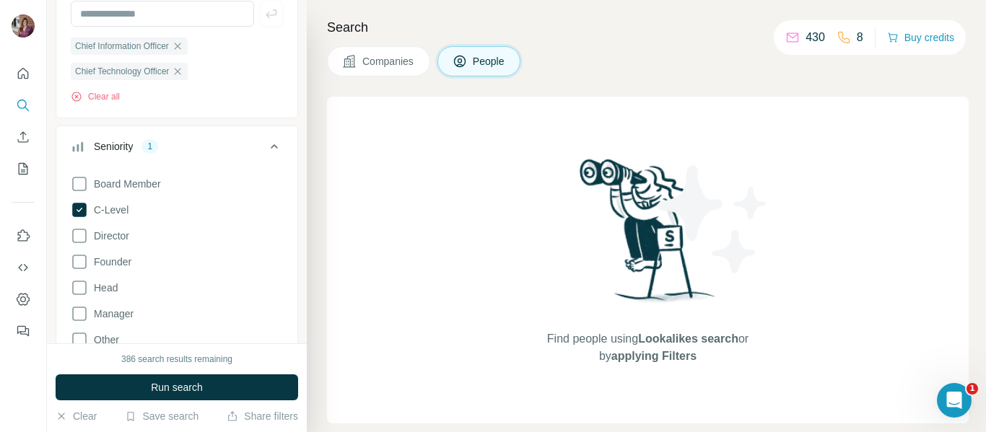
drag, startPoint x: 202, startPoint y: 292, endPoint x: 416, endPoint y: 364, distance: 225.2
click at [416, 364] on div "Find people using Lookalikes search or by applying Filters" at bounding box center [647, 260] width 641 height 327
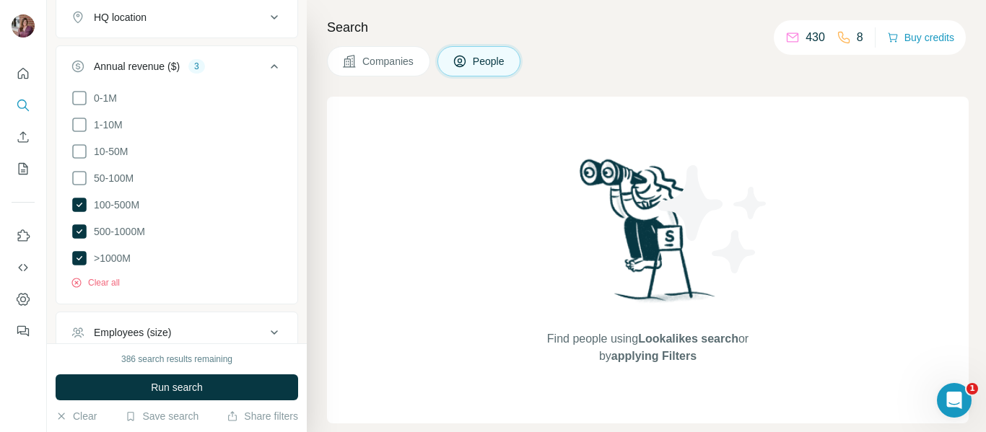
scroll to position [1083, 0]
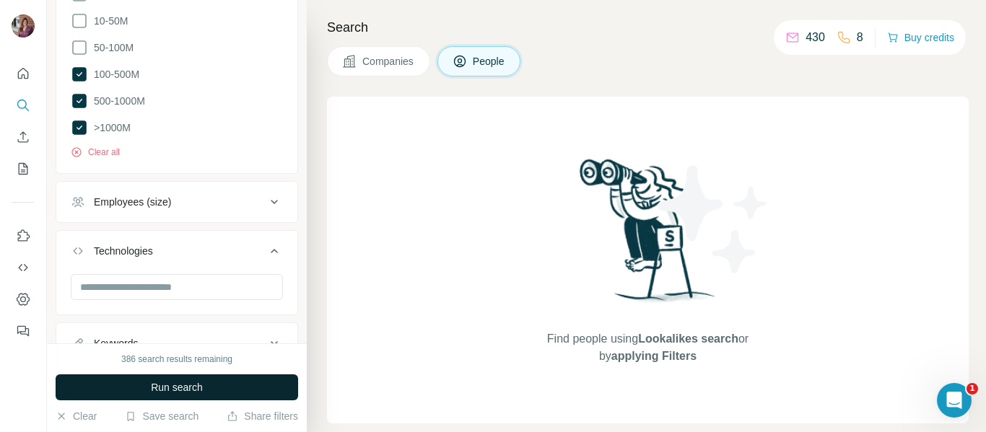
click at [172, 389] on span "Run search" at bounding box center [177, 387] width 52 height 14
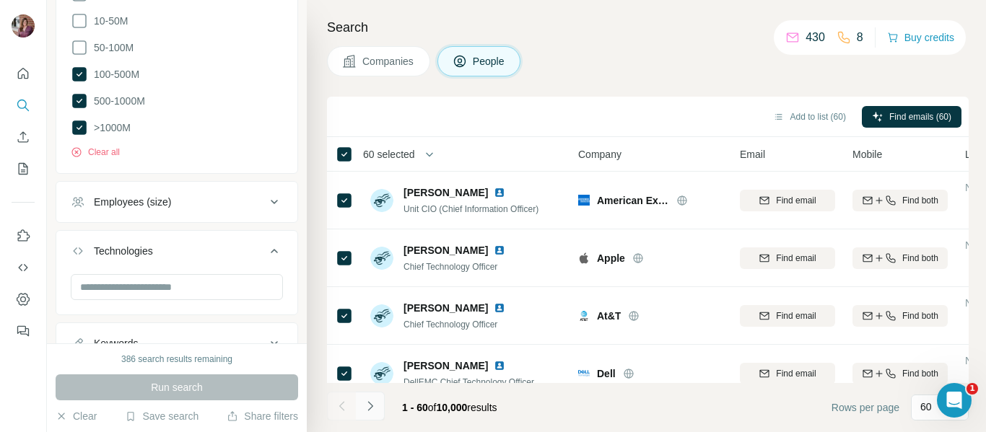
click at [364, 409] on icon "Navigate to next page" at bounding box center [370, 406] width 14 height 14
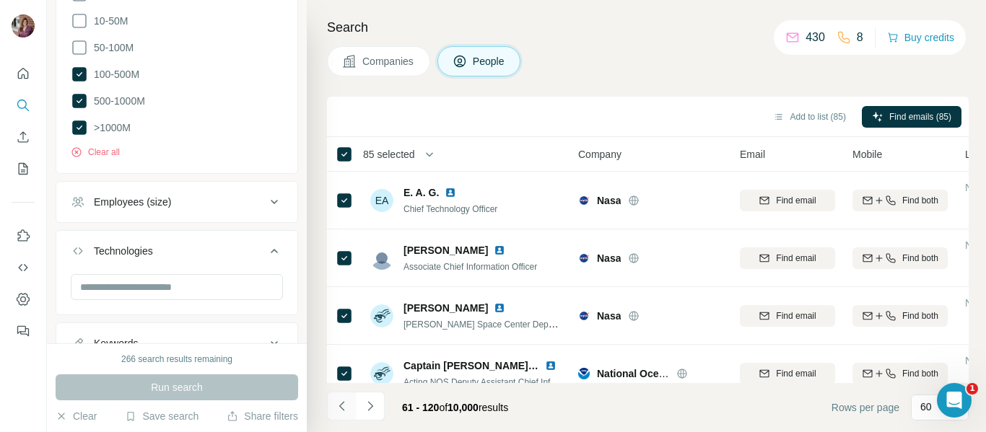
click at [335, 404] on icon "Navigate to previous page" at bounding box center [342, 406] width 14 height 14
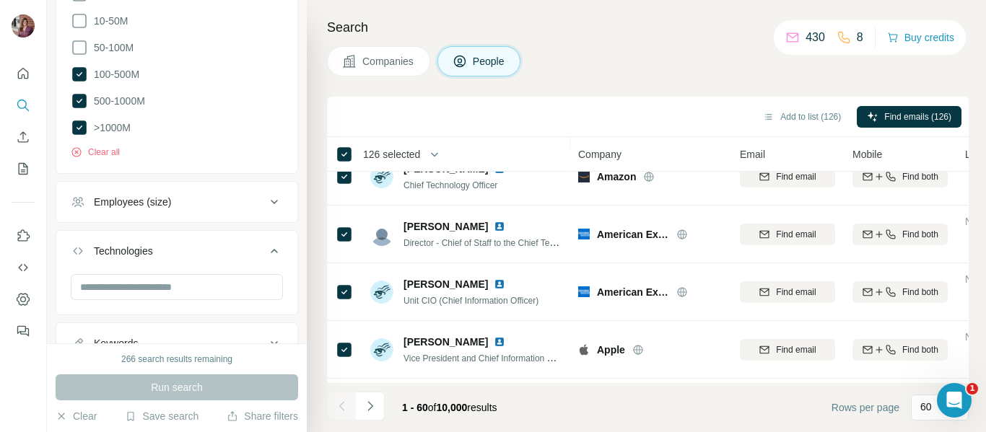
scroll to position [0, 0]
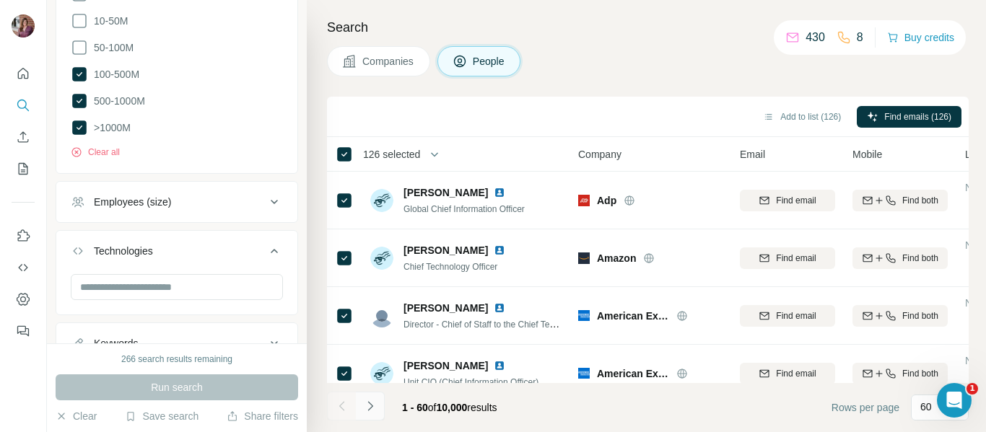
click at [371, 404] on icon "Navigate to next page" at bounding box center [370, 406] width 14 height 14
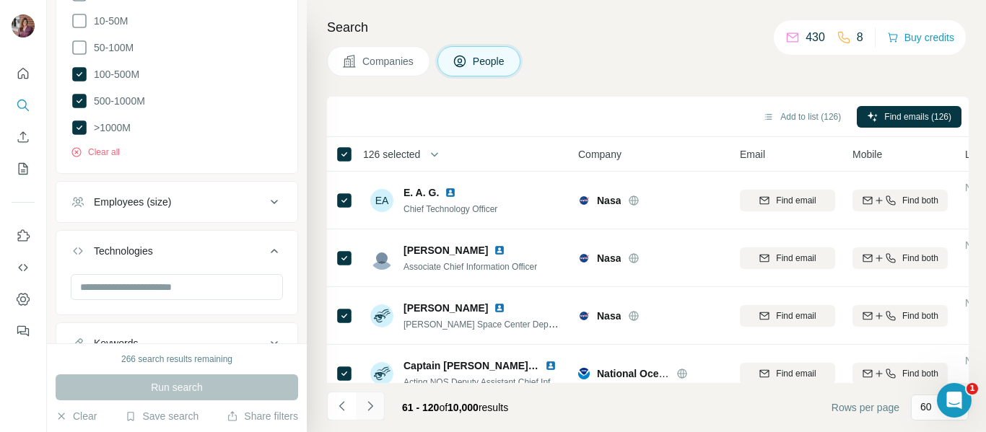
click at [371, 404] on icon "Navigate to next page" at bounding box center [370, 406] width 14 height 14
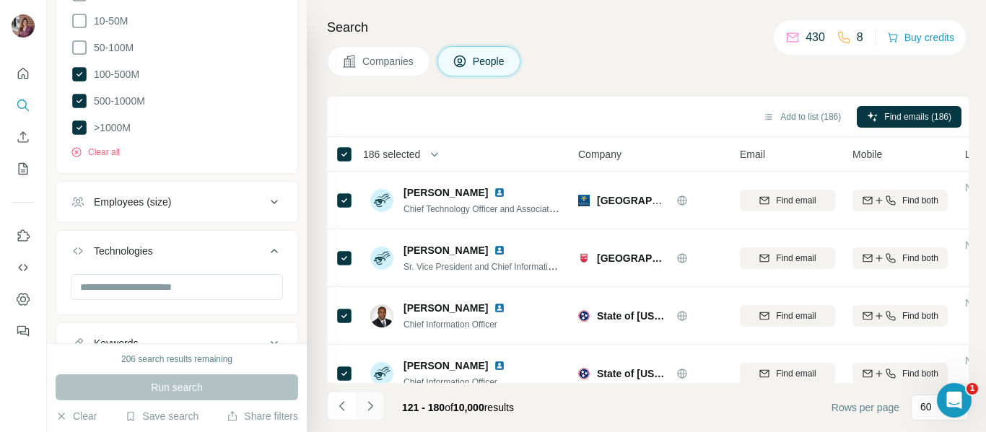
click at [367, 410] on icon "Navigate to next page" at bounding box center [370, 406] width 14 height 14
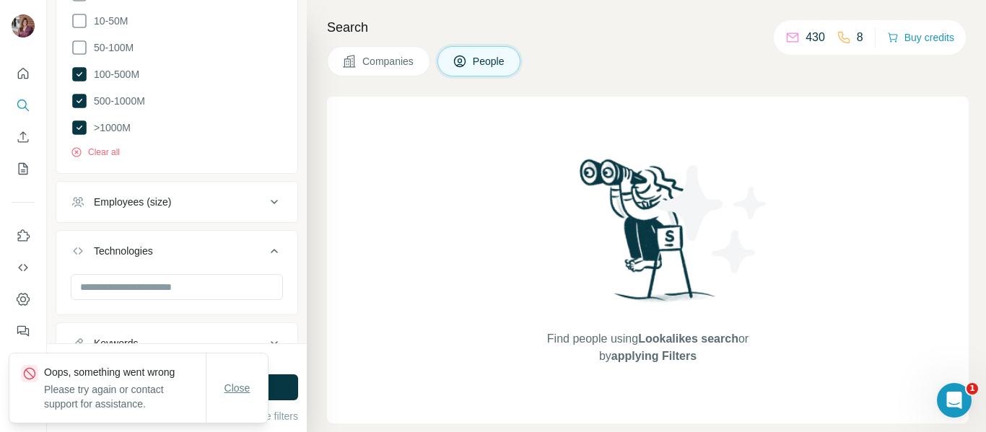
click at [232, 395] on span "Close" at bounding box center [237, 388] width 26 height 14
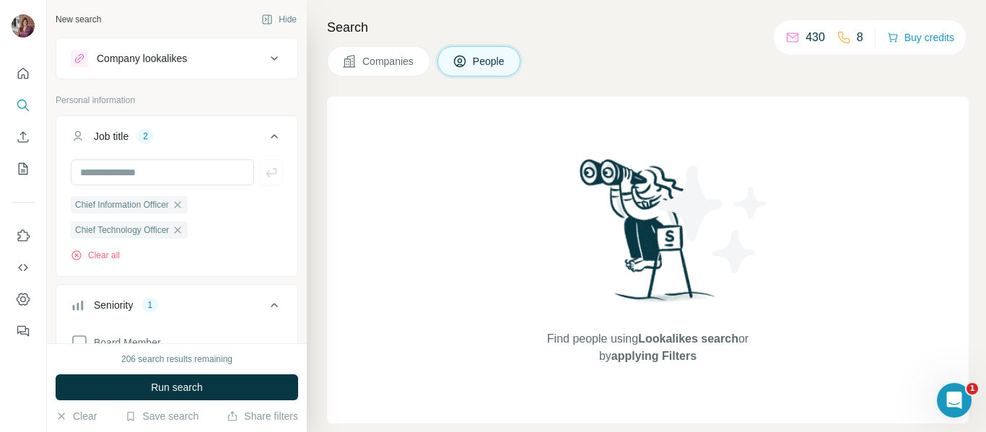
click at [266, 56] on icon at bounding box center [274, 58] width 17 height 17
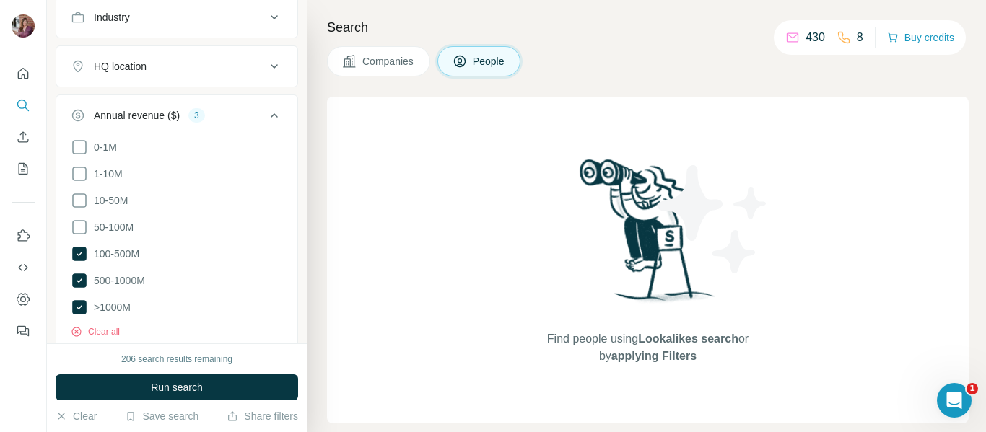
scroll to position [1017, 0]
click at [80, 306] on icon at bounding box center [79, 306] width 14 height 14
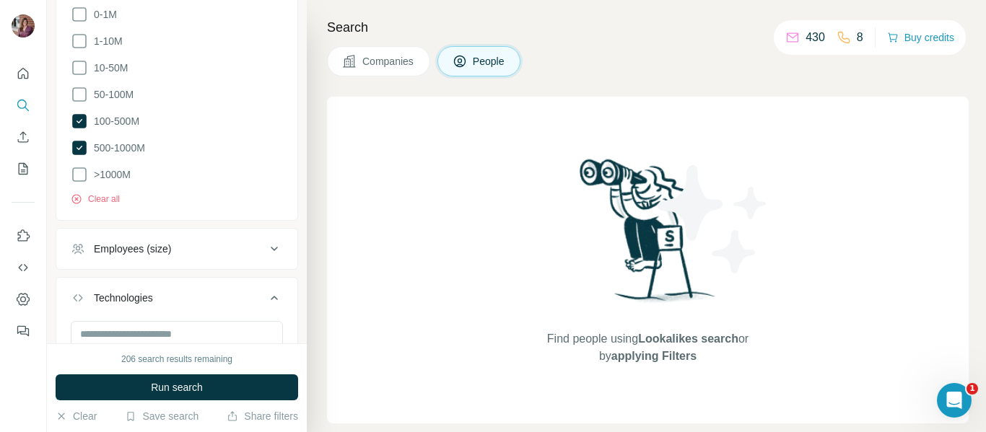
scroll to position [1151, 0]
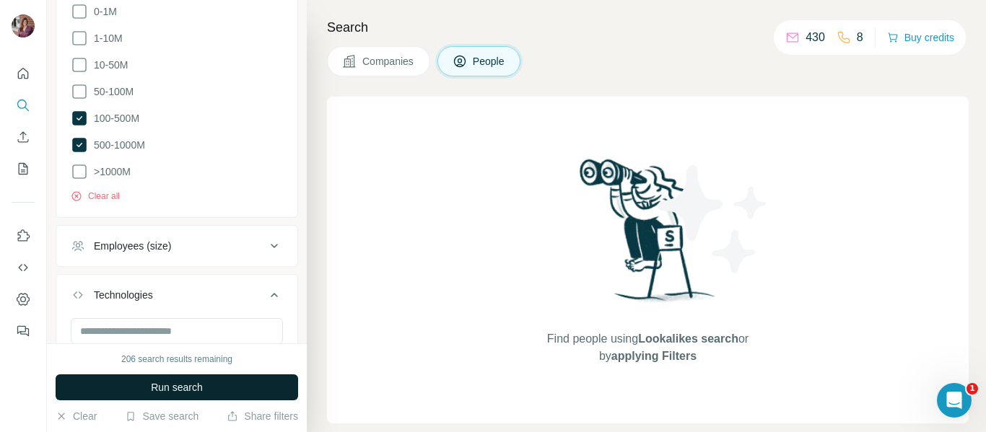
click at [188, 387] on span "Run search" at bounding box center [177, 387] width 52 height 14
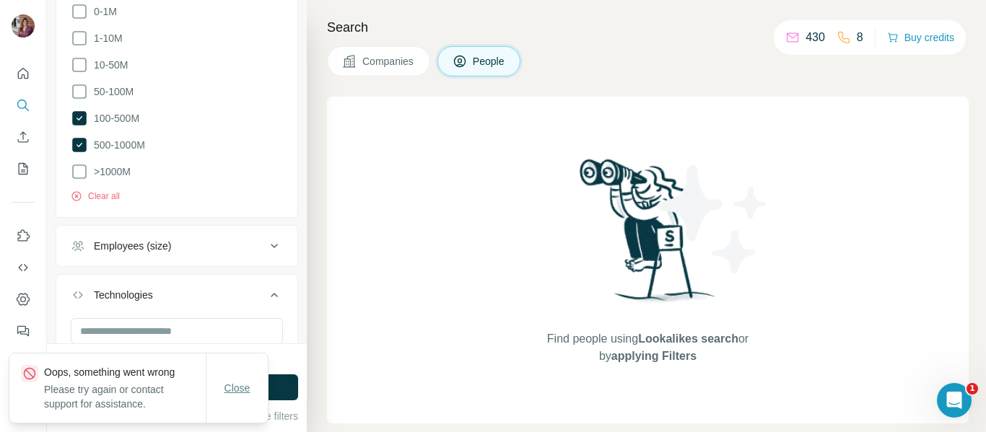
click at [239, 391] on span "Close" at bounding box center [237, 388] width 26 height 14
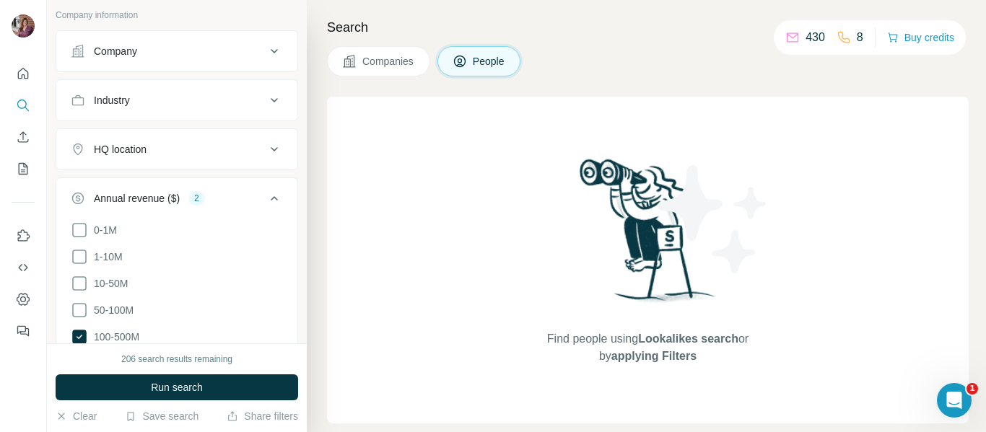
scroll to position [908, 0]
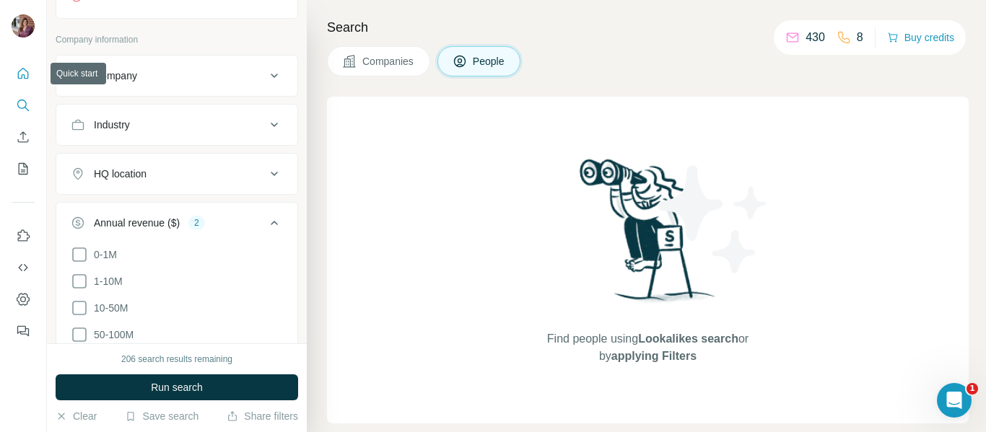
click at [23, 75] on icon "Quick start" at bounding box center [23, 73] width 11 height 11
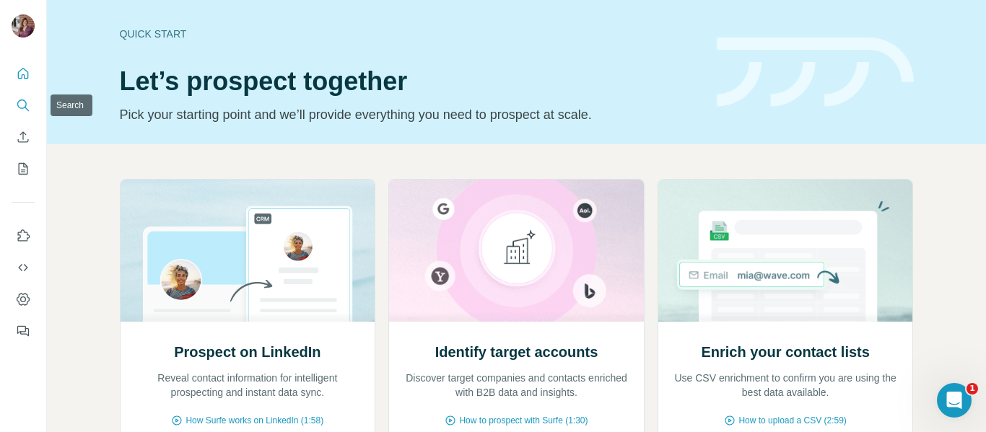
click at [22, 107] on icon "Search" at bounding box center [23, 105] width 14 height 14
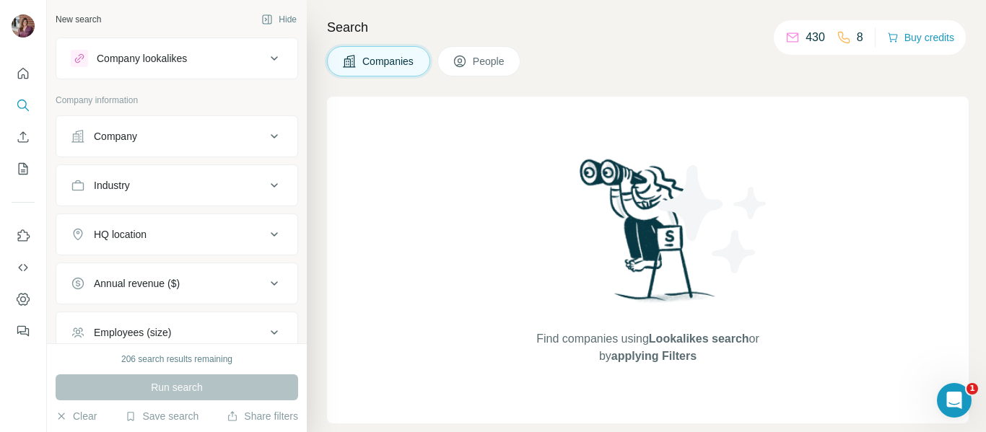
click at [196, 134] on div "Company" at bounding box center [168, 136] width 195 height 14
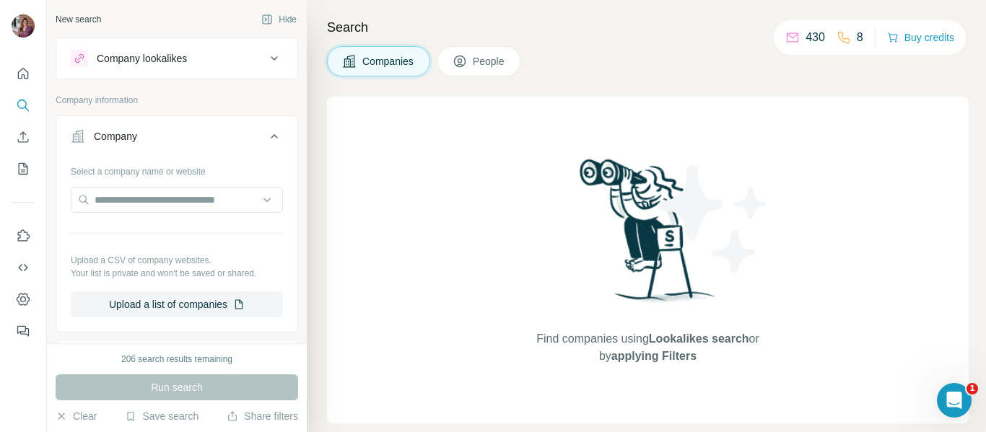
click at [196, 134] on div "Company" at bounding box center [168, 136] width 195 height 14
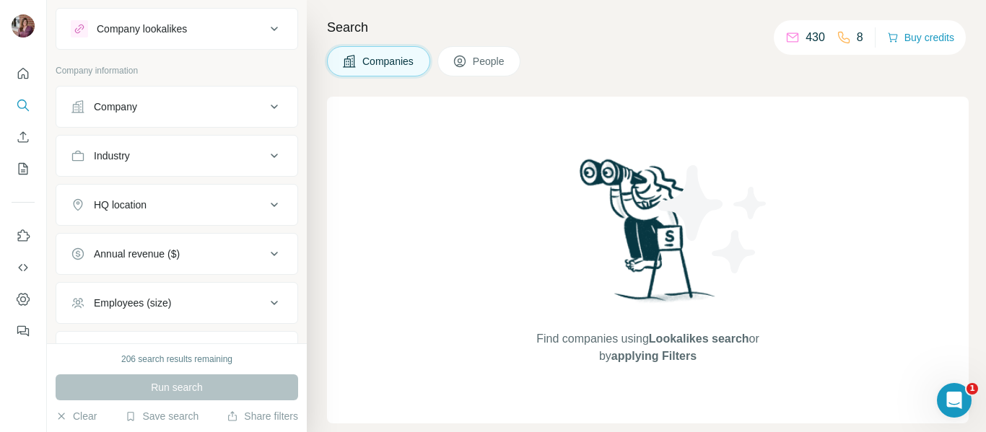
scroll to position [30, 0]
click at [506, 64] on span "People" at bounding box center [489, 61] width 33 height 14
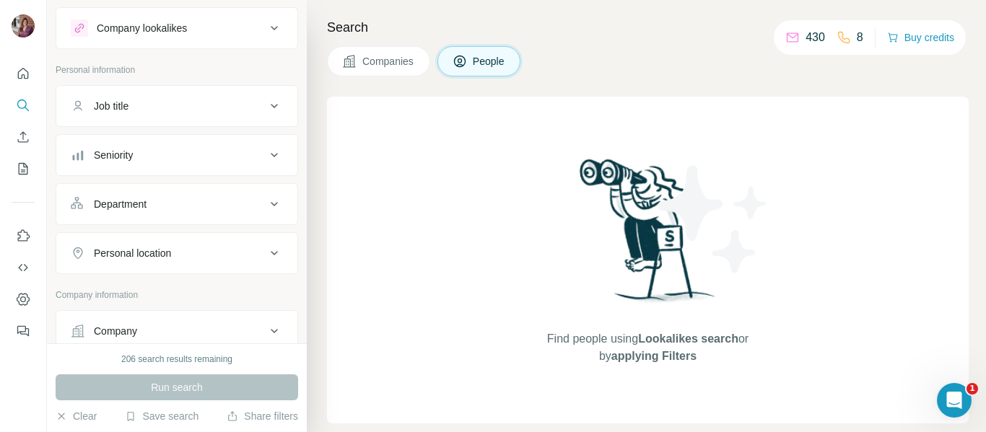
click at [228, 154] on div "Seniority" at bounding box center [168, 155] width 195 height 14
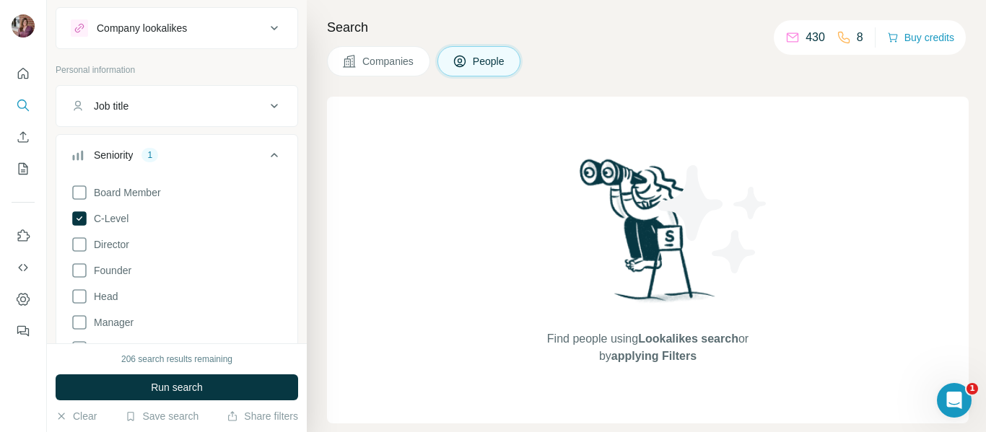
click at [134, 95] on button "Job title" at bounding box center [176, 106] width 241 height 35
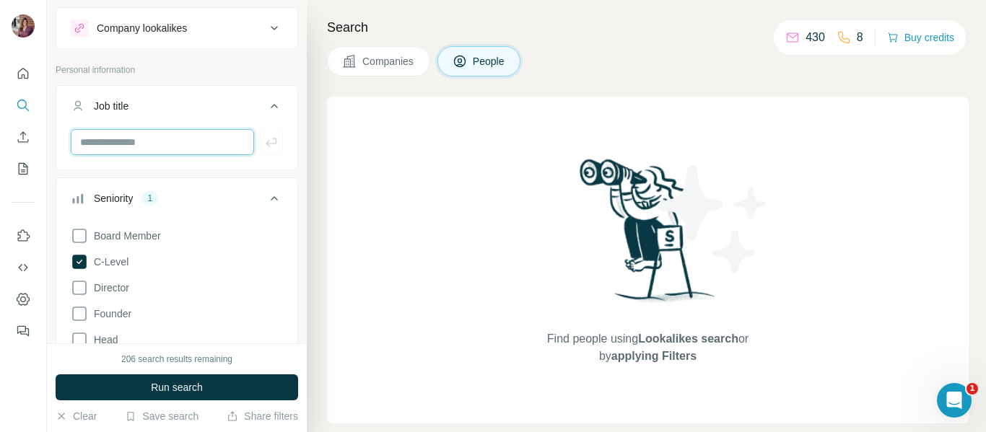
click at [131, 141] on input "text" at bounding box center [162, 142] width 183 height 26
type input "**********"
click at [264, 149] on icon "button" at bounding box center [271, 142] width 14 height 14
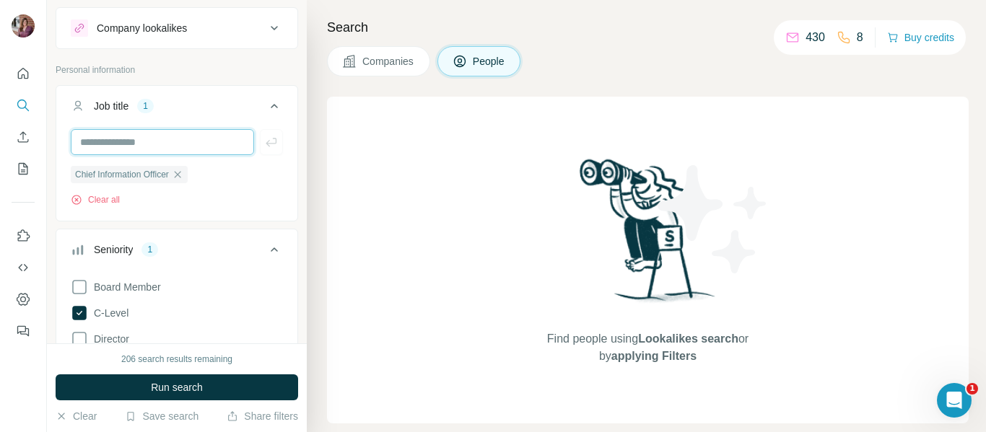
click at [157, 141] on input "text" at bounding box center [162, 142] width 183 height 26
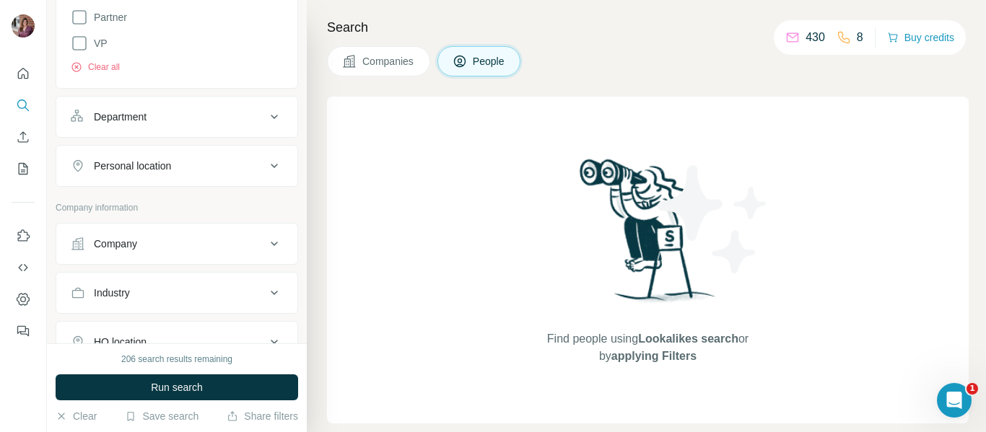
scroll to position [509, 0]
type input "**********"
click at [154, 122] on div "Department" at bounding box center [168, 115] width 195 height 14
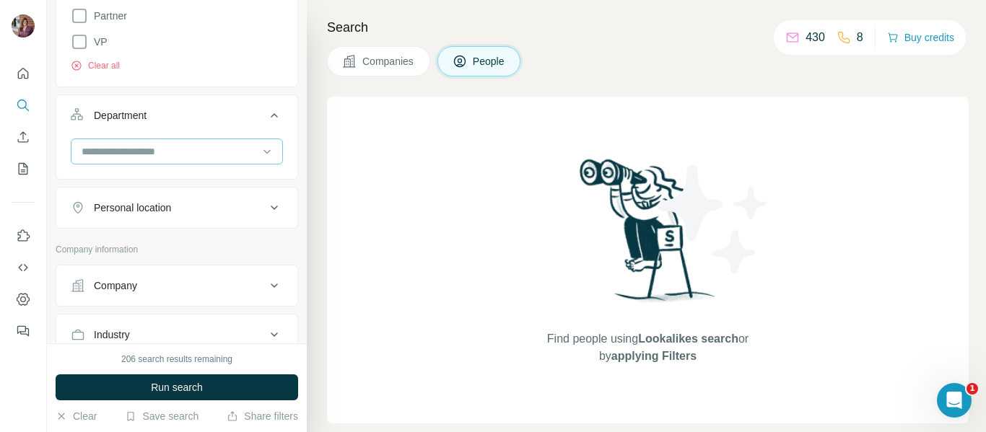
click at [163, 148] on input at bounding box center [169, 152] width 178 height 16
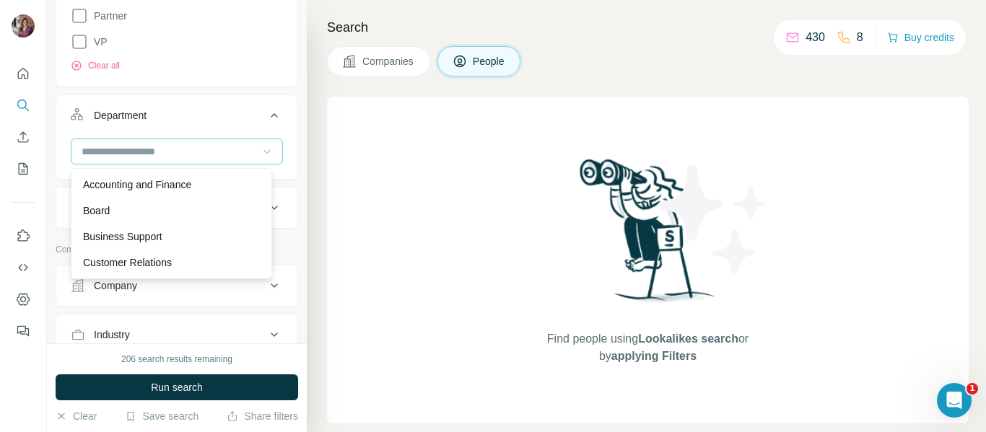
click at [260, 155] on icon at bounding box center [267, 151] width 14 height 14
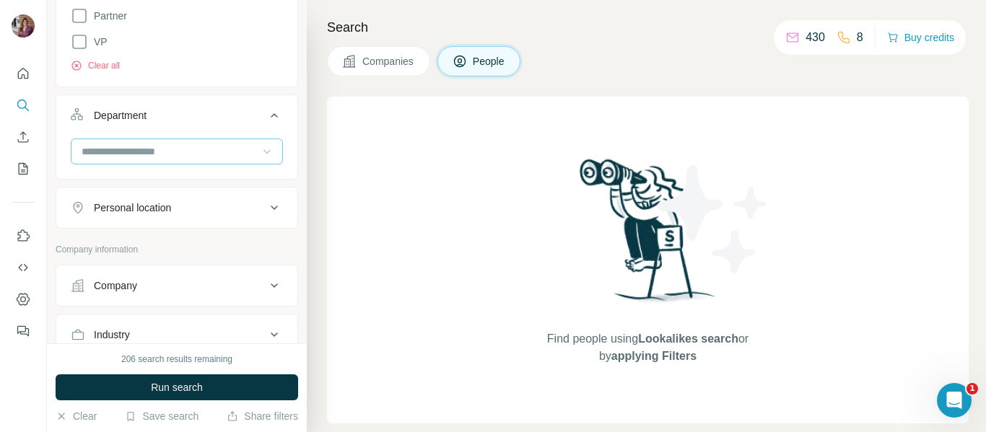
click at [224, 211] on div "Personal location" at bounding box center [168, 208] width 195 height 14
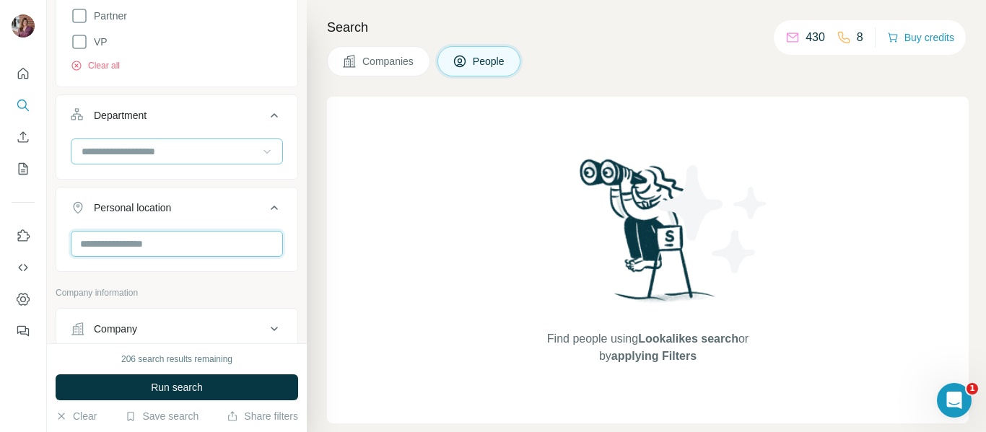
click at [208, 242] on input "text" at bounding box center [177, 244] width 212 height 26
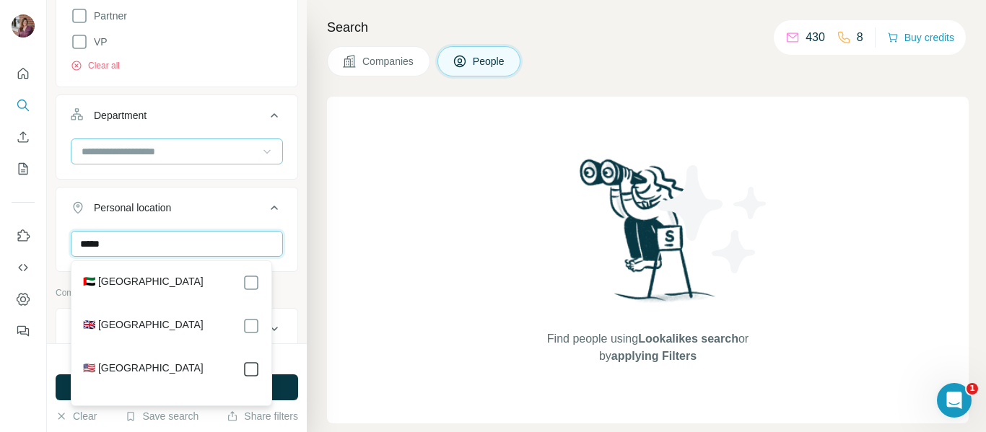
type input "*****"
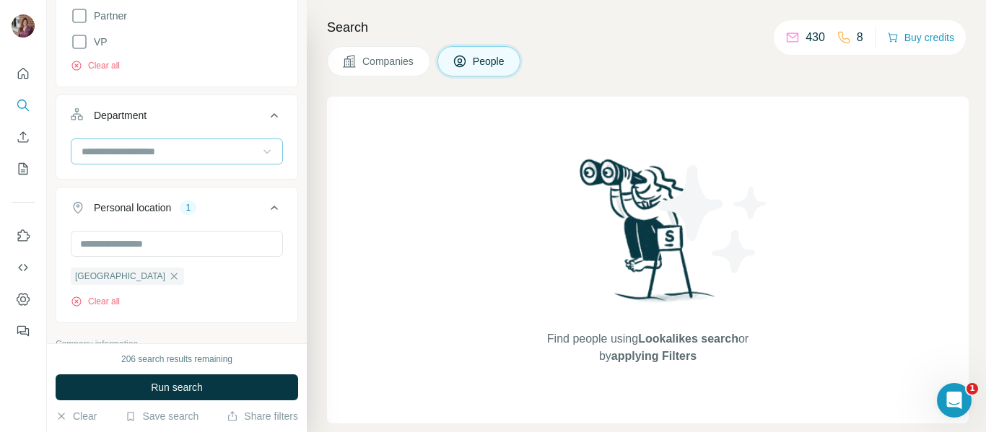
click at [284, 307] on div "United States Clear all" at bounding box center [176, 275] width 241 height 89
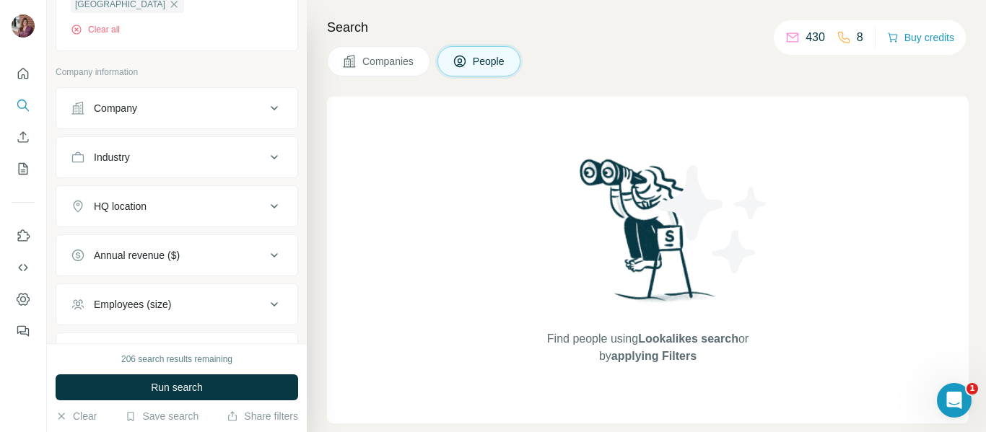
scroll to position [782, 0]
click at [197, 305] on div "Employees (size)" at bounding box center [168, 304] width 195 height 14
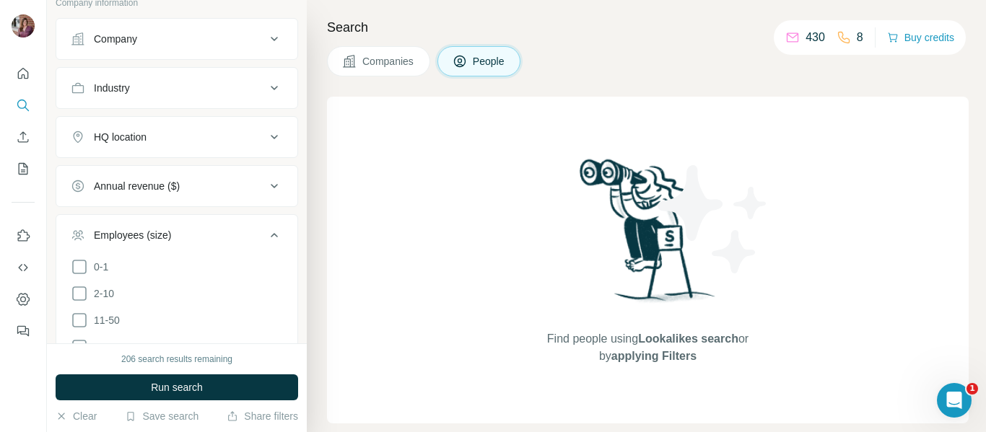
scroll to position [850, 0]
click at [171, 192] on div "Annual revenue ($)" at bounding box center [137, 187] width 86 height 14
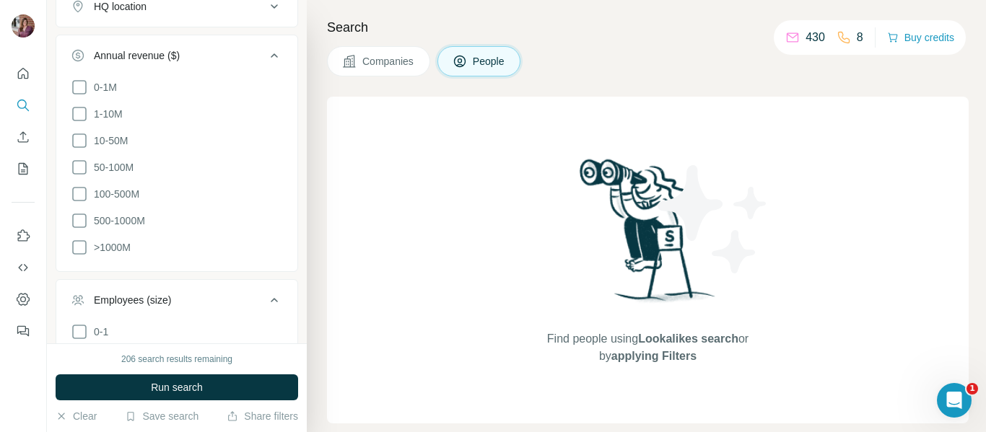
scroll to position [982, 0]
click at [80, 163] on icon at bounding box center [79, 166] width 17 height 17
click at [79, 189] on icon at bounding box center [79, 193] width 17 height 17
click at [79, 168] on icon at bounding box center [79, 166] width 14 height 14
click at [75, 220] on icon at bounding box center [79, 219] width 17 height 17
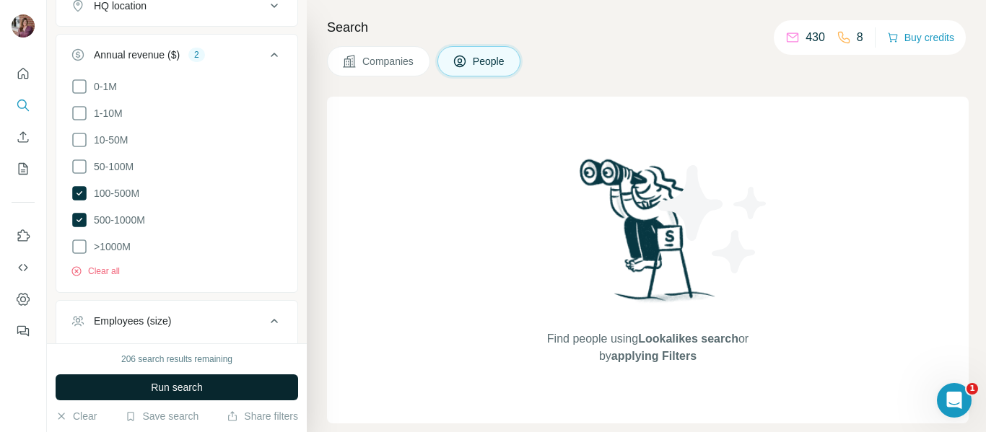
click at [131, 382] on button "Run search" at bounding box center [177, 387] width 242 height 26
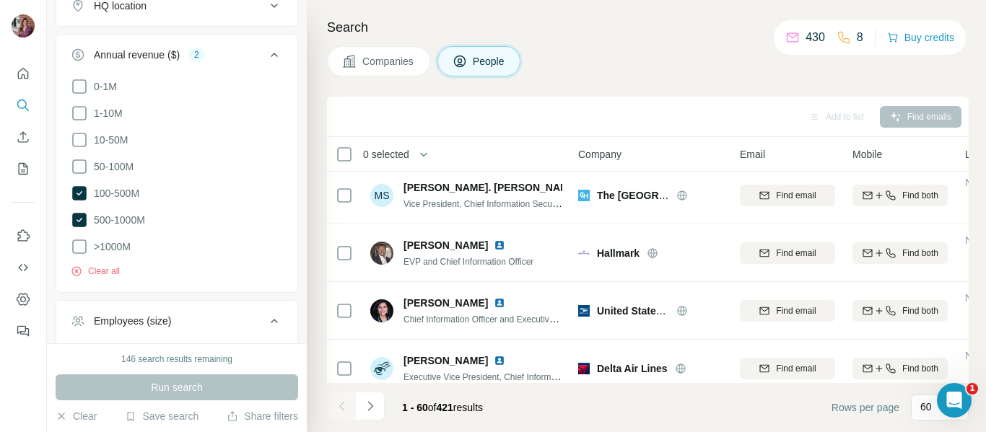
scroll to position [1334, 0]
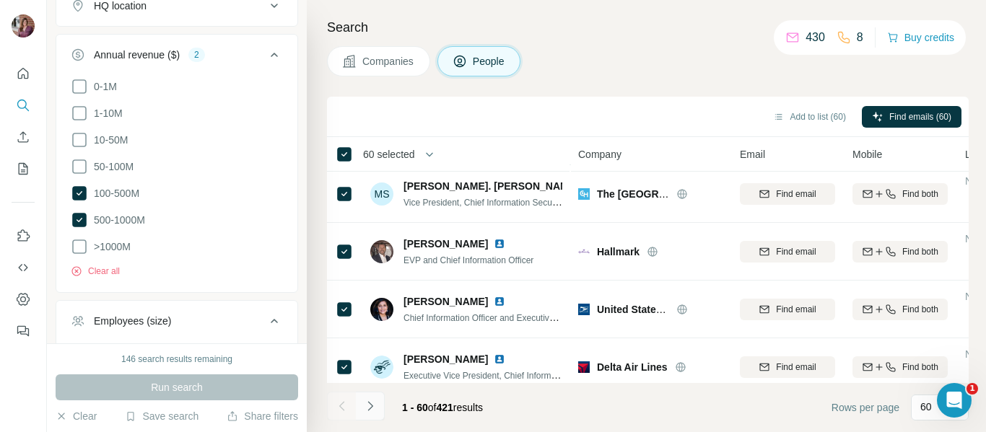
click at [374, 407] on icon "Navigate to next page" at bounding box center [370, 406] width 14 height 14
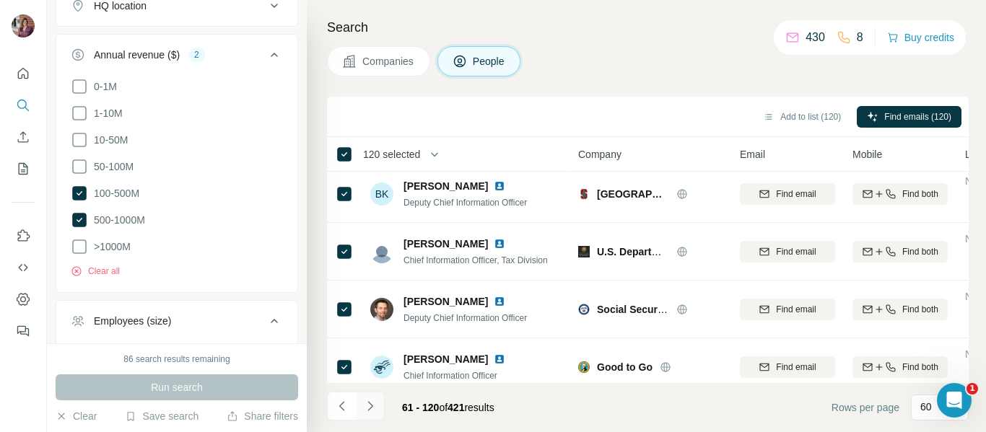
click at [372, 413] on icon "Navigate to next page" at bounding box center [370, 406] width 14 height 14
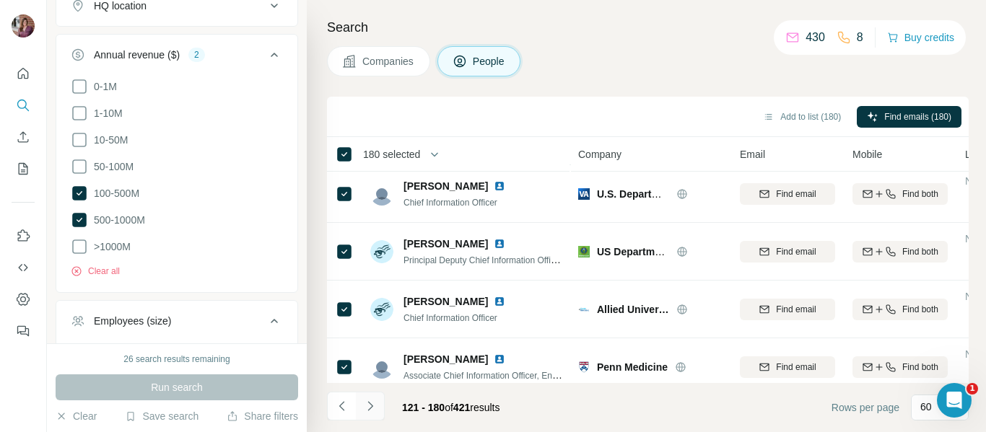
click at [367, 405] on icon "Navigate to next page" at bounding box center [370, 406] width 14 height 14
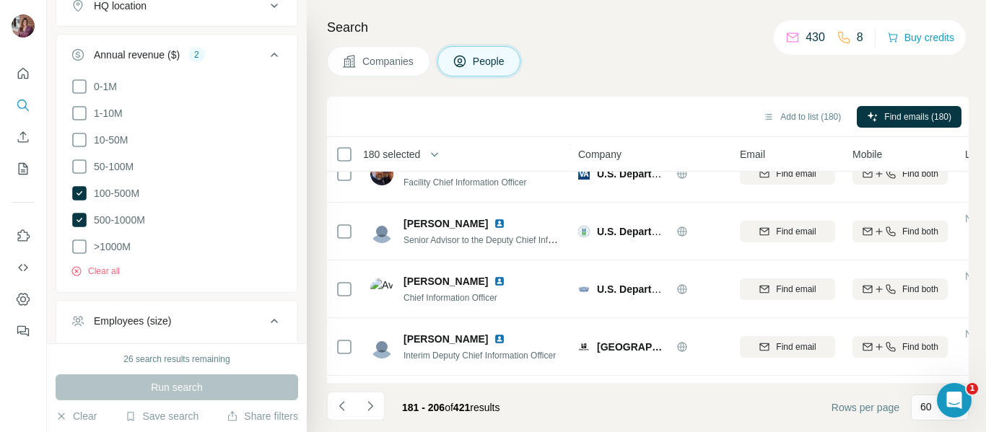
scroll to position [1297, 0]
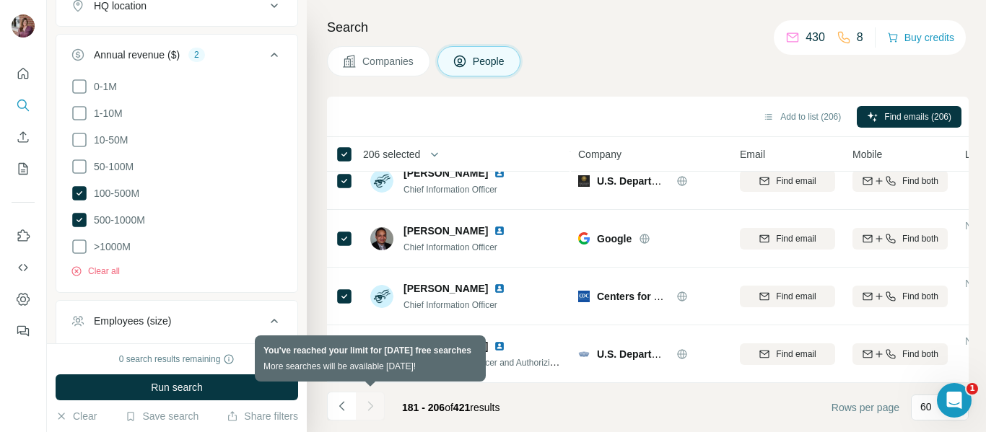
click at [367, 411] on div at bounding box center [370, 406] width 29 height 29
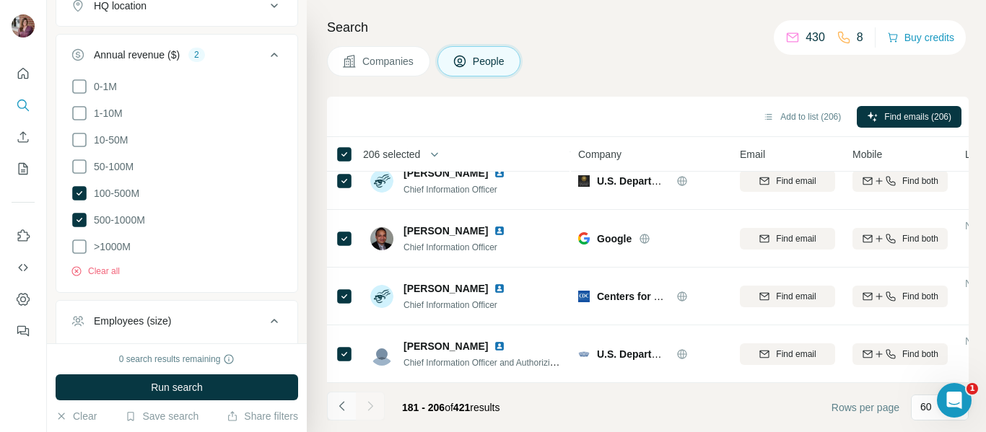
click at [339, 406] on icon "Navigate to previous page" at bounding box center [340, 405] width 5 height 9
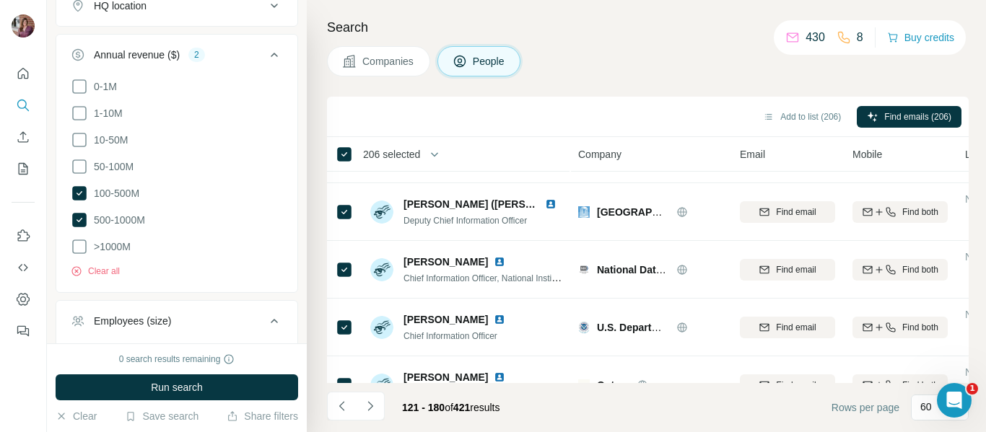
scroll to position [0, 0]
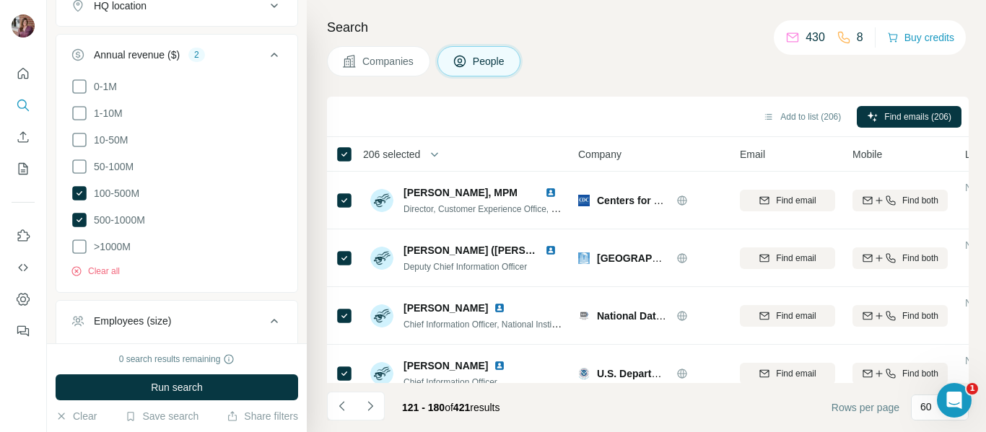
click at [602, 83] on div "Search Companies People Add to list (206) Find emails (206) 206 selected People…" at bounding box center [646, 216] width 679 height 432
